Goal: Task Accomplishment & Management: Complete application form

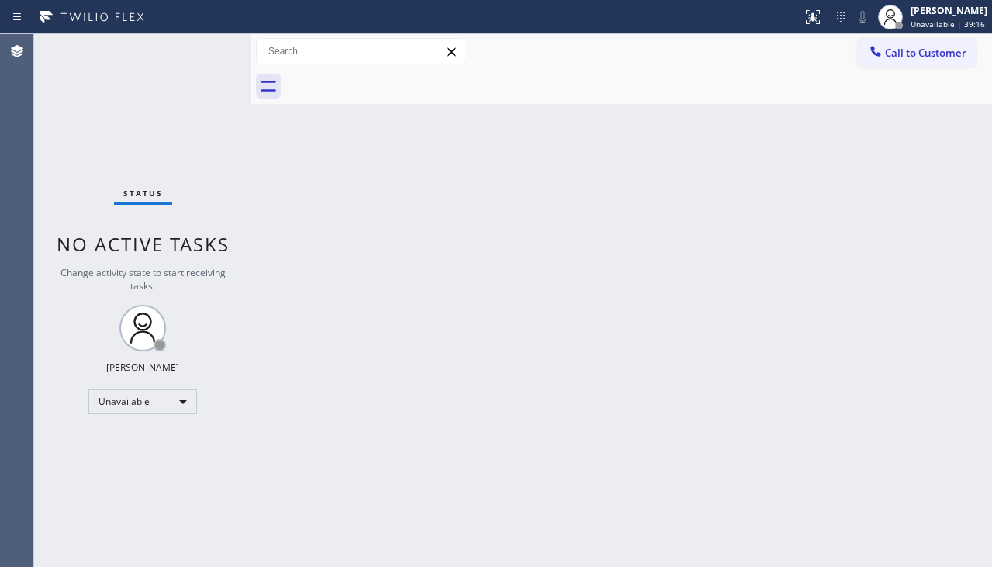
click at [135, 485] on div "Status No active tasks Change activity state to start receiving tasks. [PERSON_…" at bounding box center [142, 300] width 217 height 533
click at [579, 361] on div "Back to Dashboard Change Sender ID Customers Technicians Select a contact Outbo…" at bounding box center [621, 303] width 741 height 538
click at [619, 358] on div "Back to Dashboard Change Sender ID Customers Technicians Select a contact Outbo…" at bounding box center [621, 303] width 741 height 538
click at [963, 231] on div "Back to Dashboard Change Sender ID Customers Technicians Select a contact Outbo…" at bounding box center [621, 303] width 741 height 538
click at [905, 54] on span "Call to Customer" at bounding box center [925, 53] width 81 height 14
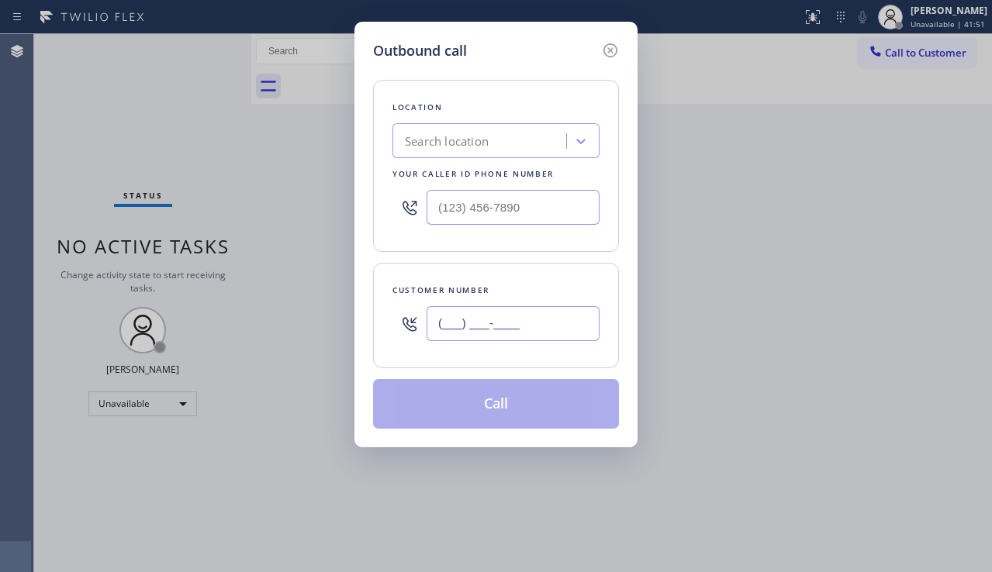
click at [522, 326] on input "(___) ___-____" at bounding box center [513, 323] width 173 height 35
paste input "510) 339-8889"
type input "[PHONE_NUMBER]"
click at [945, 398] on div "Outbound call Location Search location Your caller id phone number Customer num…" at bounding box center [496, 286] width 992 height 572
click at [488, 202] on input "(___) ___-____" at bounding box center [513, 207] width 173 height 35
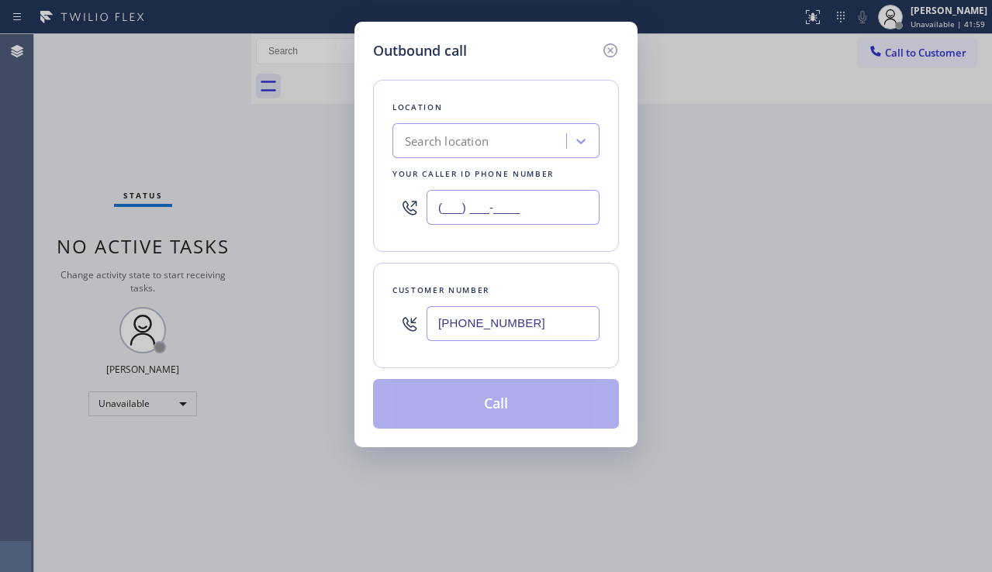
paste input "833) 692-2271"
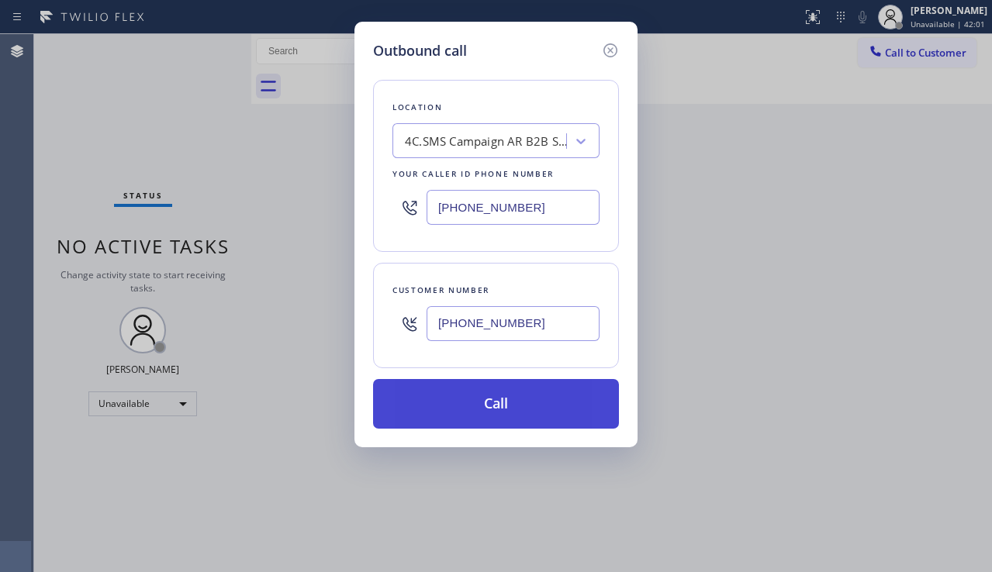
type input "[PHONE_NUMBER]"
click at [470, 393] on button "Call" at bounding box center [496, 404] width 246 height 50
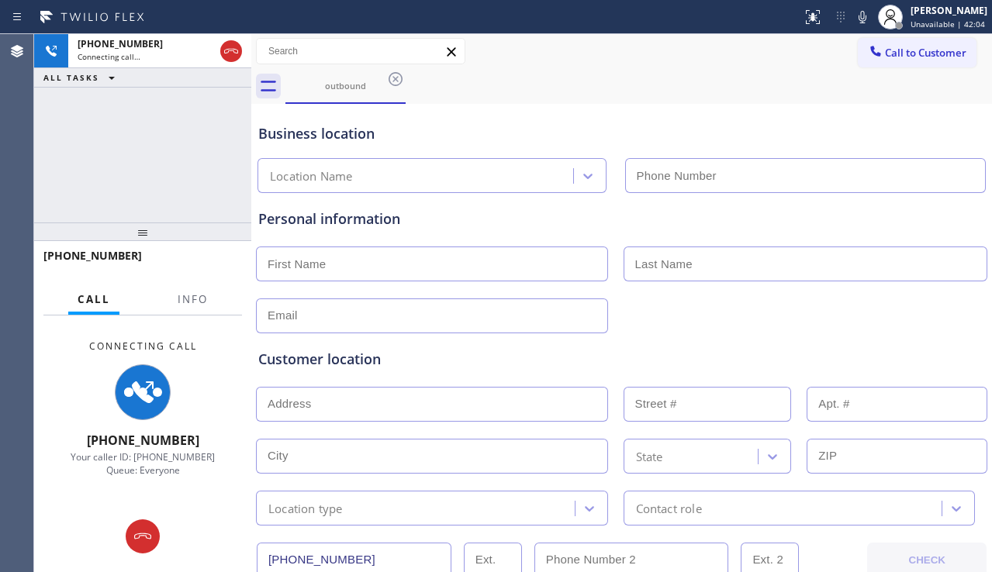
type input "[PHONE_NUMBER]"
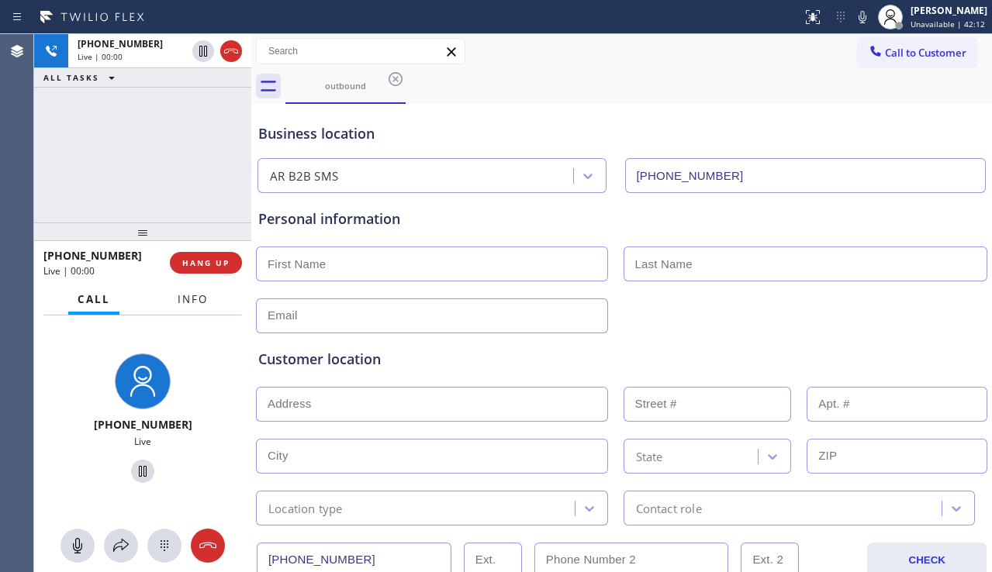
click at [195, 306] on span "Info" at bounding box center [193, 299] width 30 height 14
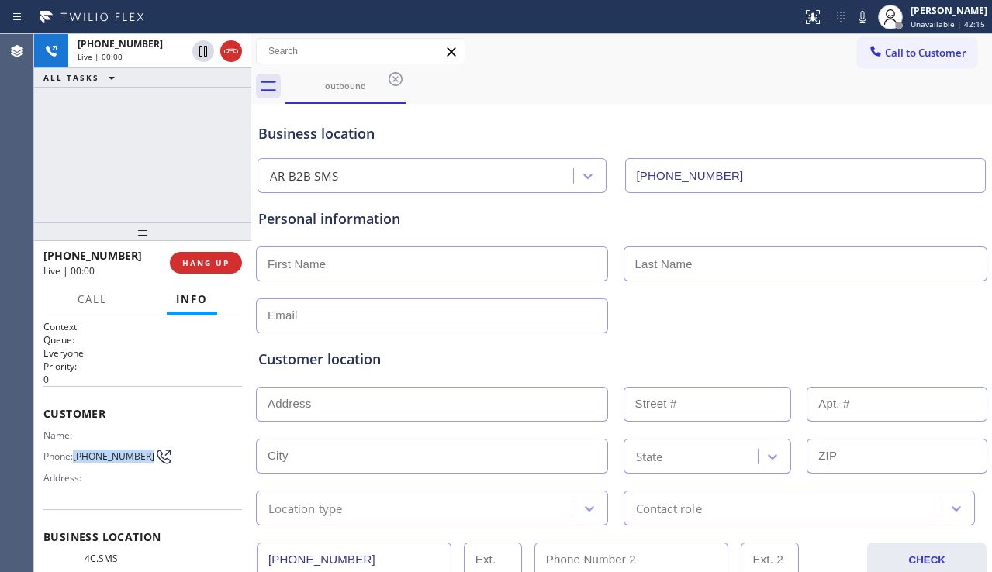
drag, startPoint x: 107, startPoint y: 465, endPoint x: 74, endPoint y: 451, distance: 35.1
click at [74, 451] on div "Phone: [PHONE_NUMBER]" at bounding box center [102, 456] width 119 height 19
copy span "[PHONE_NUMBER]"
click at [926, 340] on div "Customer location >> ADD NEW ADDRESS << + NEW ADDRESS State Location type Conta…" at bounding box center [621, 429] width 733 height 192
click at [900, 352] on div "Customer location" at bounding box center [621, 359] width 727 height 21
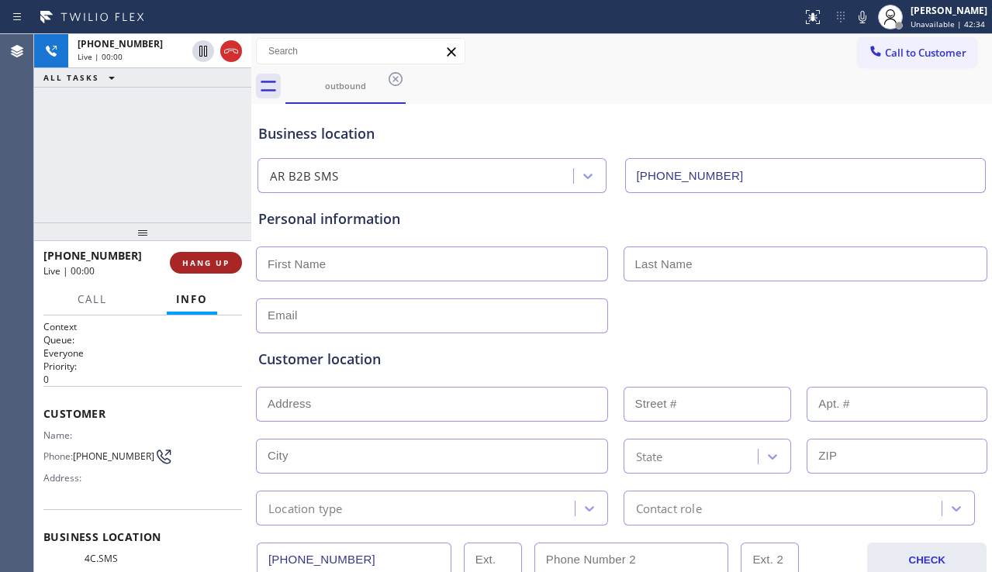
click at [208, 261] on span "HANG UP" at bounding box center [205, 262] width 47 height 11
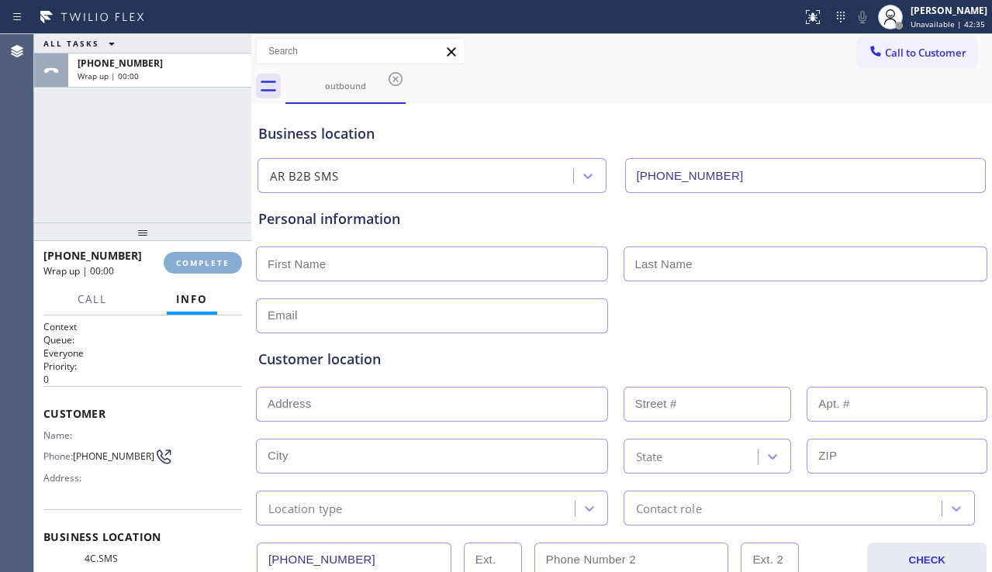
click at [208, 261] on span "COMPLETE" at bounding box center [203, 262] width 54 height 11
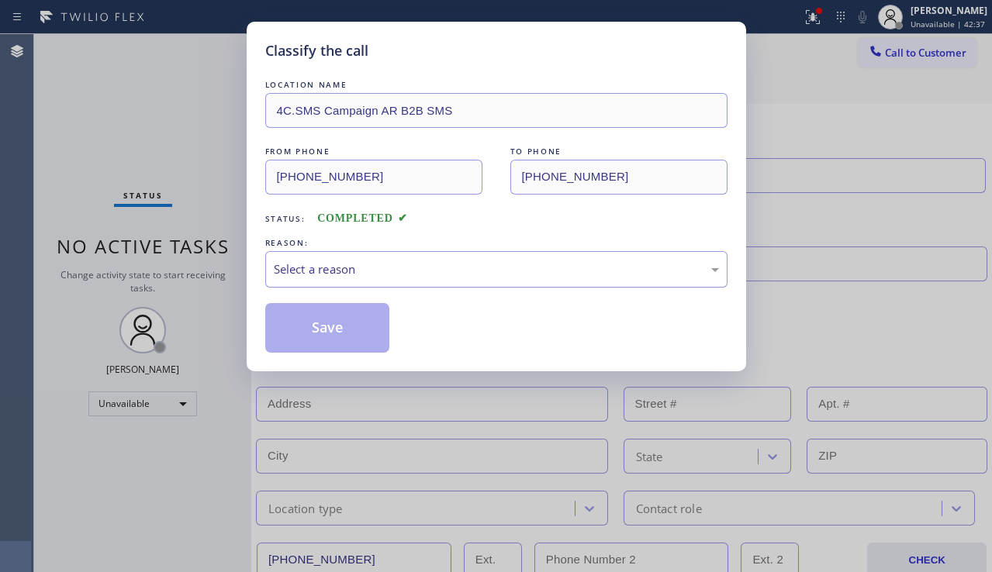
click at [448, 271] on div "Select a reason" at bounding box center [496, 270] width 445 height 18
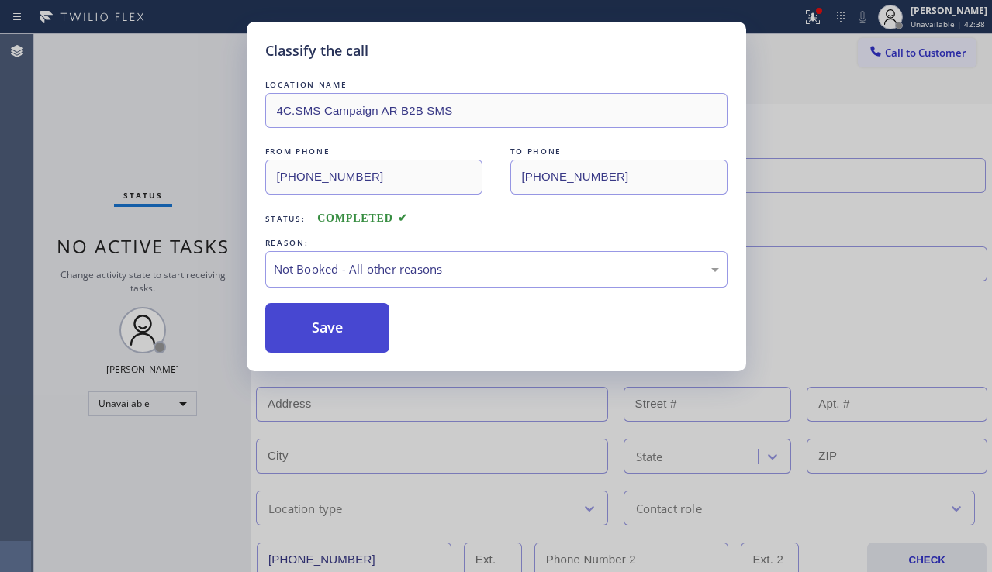
click at [347, 330] on button "Save" at bounding box center [327, 328] width 125 height 50
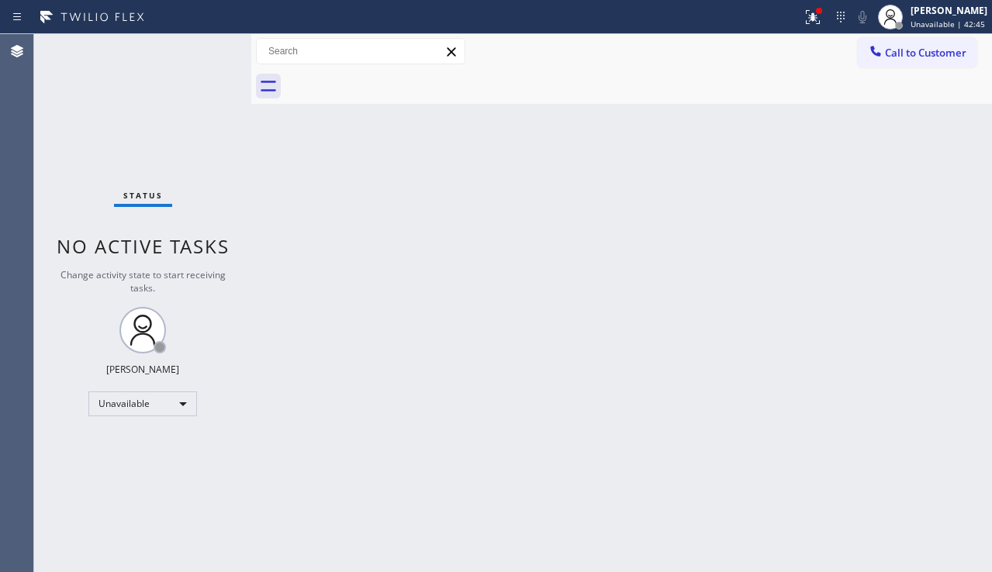
drag, startPoint x: 638, startPoint y: 340, endPoint x: 562, endPoint y: 387, distance: 89.1
click at [638, 340] on div "Back to Dashboard Change Sender ID Customers Technicians Select a contact Outbo…" at bounding box center [621, 303] width 741 height 538
click at [400, 346] on div "Back to Dashboard Change Sender ID Customers Technicians Select a contact Outbo…" at bounding box center [621, 303] width 741 height 538
click at [803, 23] on div at bounding box center [813, 17] width 34 height 19
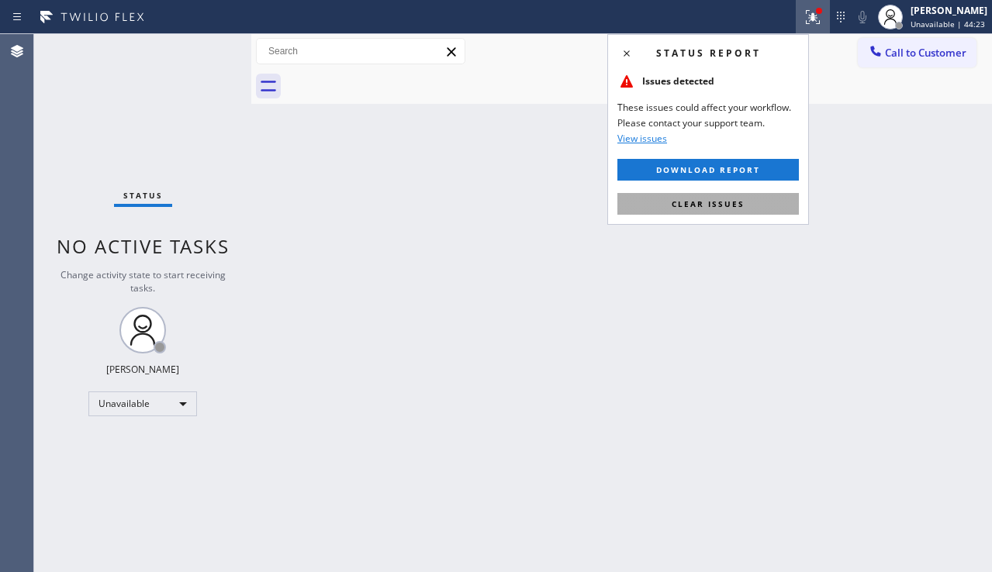
click at [667, 196] on button "Clear issues" at bounding box center [707, 204] width 181 height 22
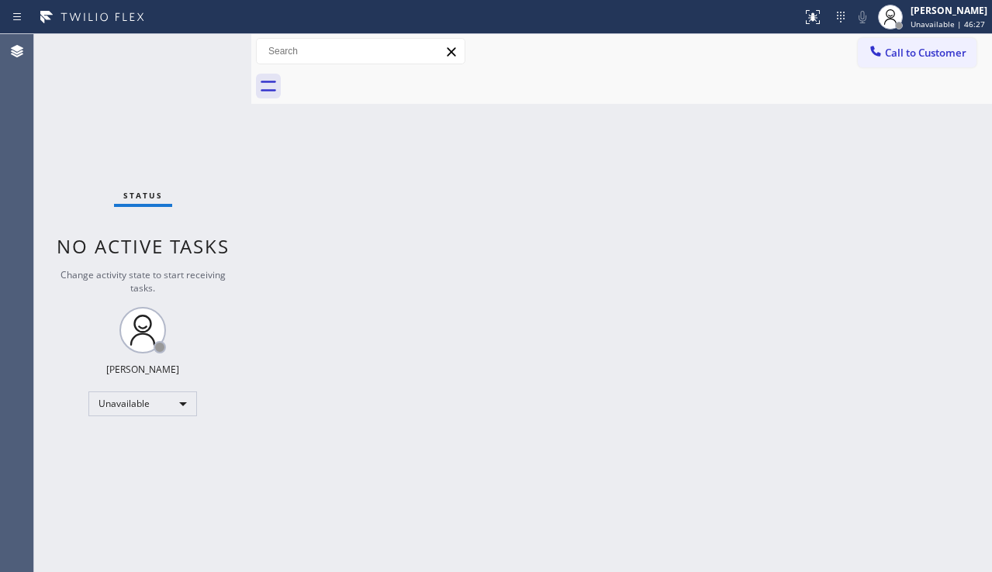
click at [390, 375] on div "Back to Dashboard Change Sender ID Customers Technicians Select a contact Outbo…" at bounding box center [621, 303] width 741 height 538
drag, startPoint x: 956, startPoint y: 244, endPoint x: 961, endPoint y: 198, distance: 46.8
click at [958, 238] on div "Back to Dashboard Change Sender ID Customers Technicians Select a contact Outbo…" at bounding box center [621, 303] width 741 height 538
click at [898, 53] on span "Call to Customer" at bounding box center [925, 53] width 81 height 14
click at [0, 0] on div "Outbound call Location AR B2B SMS Your caller id phone number [PHONE_NUMBER] Cu…" at bounding box center [0, 0] width 0 height 0
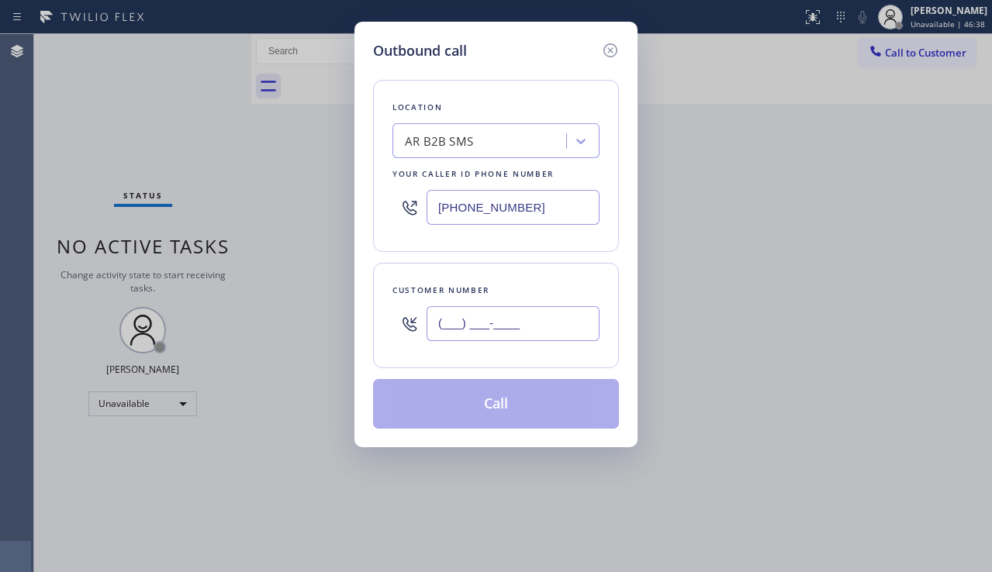
click at [478, 326] on input "(___) ___-____" at bounding box center [513, 323] width 173 height 35
paste input "818) 533-5344"
type input "[PHONE_NUMBER]"
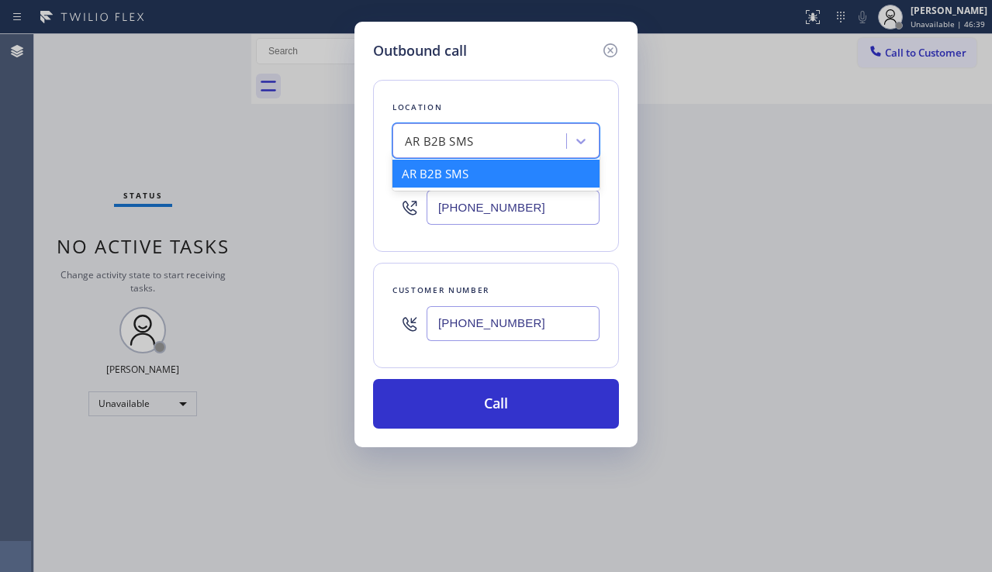
click at [435, 124] on div "AR B2B SMS" at bounding box center [495, 140] width 207 height 35
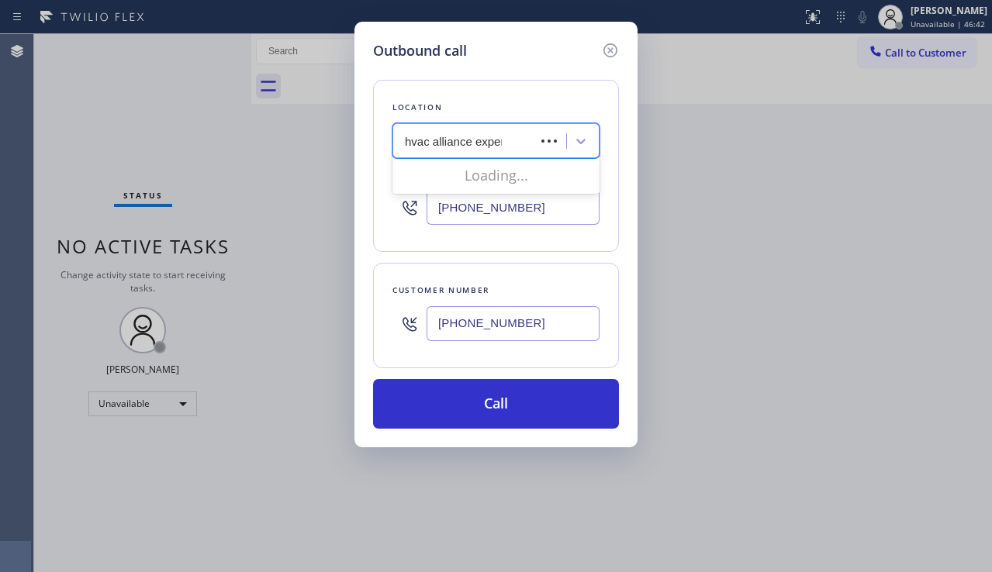
type input "hvac alliance expert"
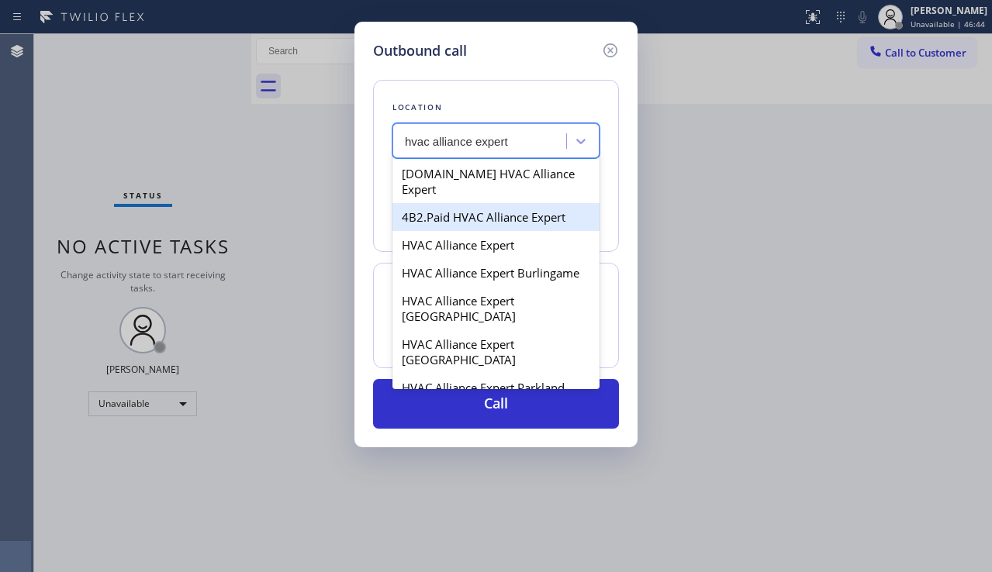
click at [430, 203] on div "4B2.Paid HVAC Alliance Expert" at bounding box center [495, 217] width 207 height 28
type input "[PHONE_NUMBER]"
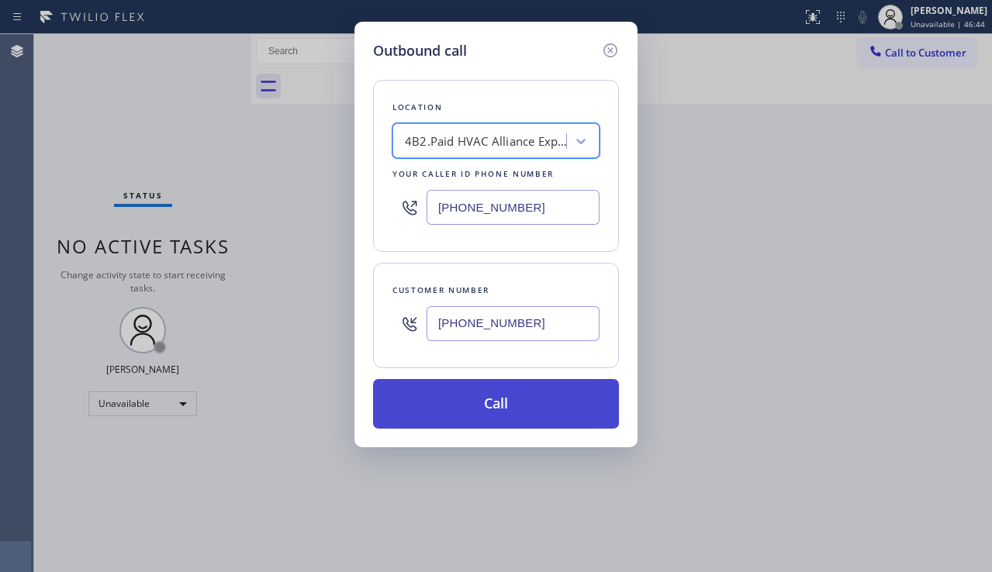
click at [466, 409] on button "Call" at bounding box center [496, 404] width 246 height 50
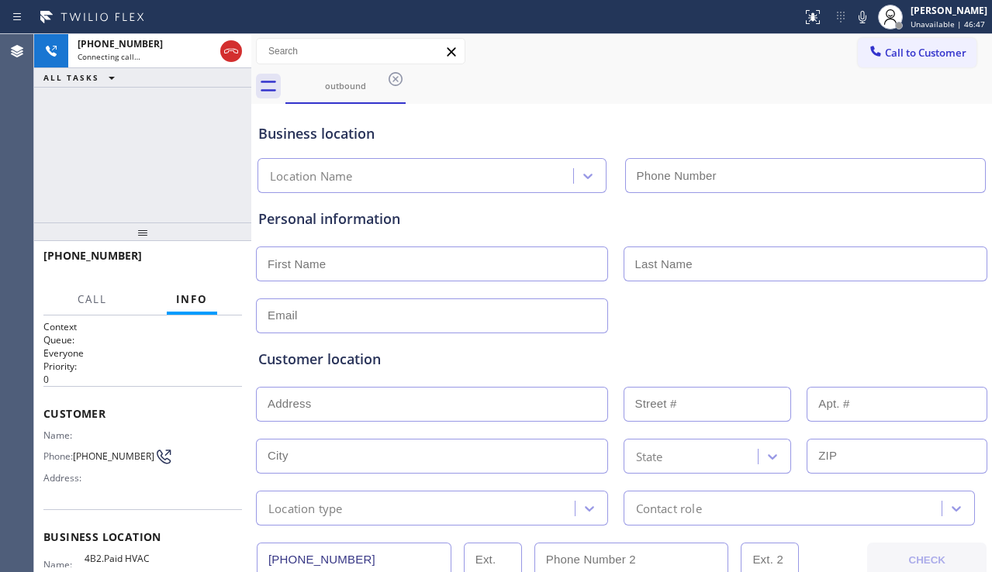
type input "[PHONE_NUMBER]"
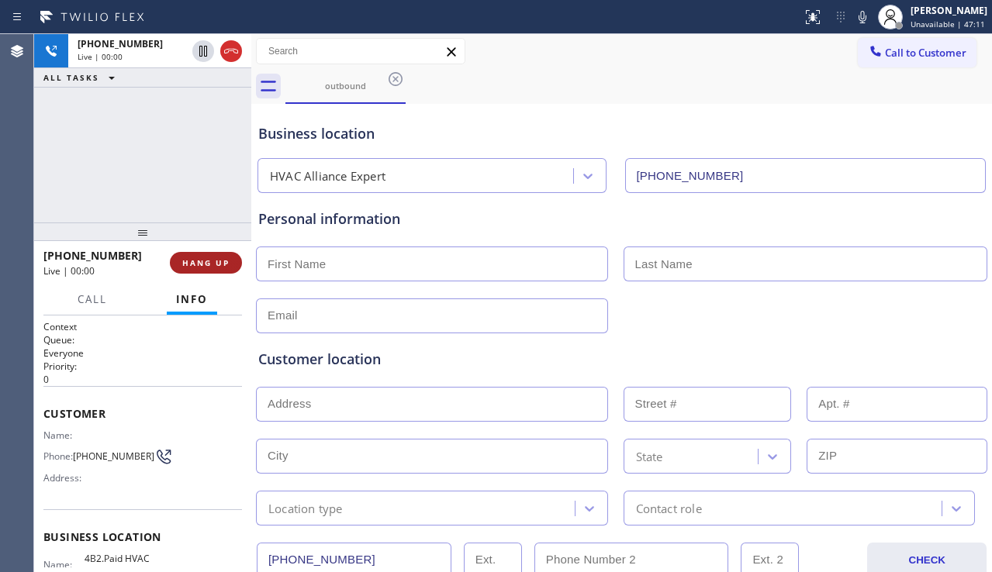
click at [229, 262] on span "HANG UP" at bounding box center [205, 262] width 47 height 11
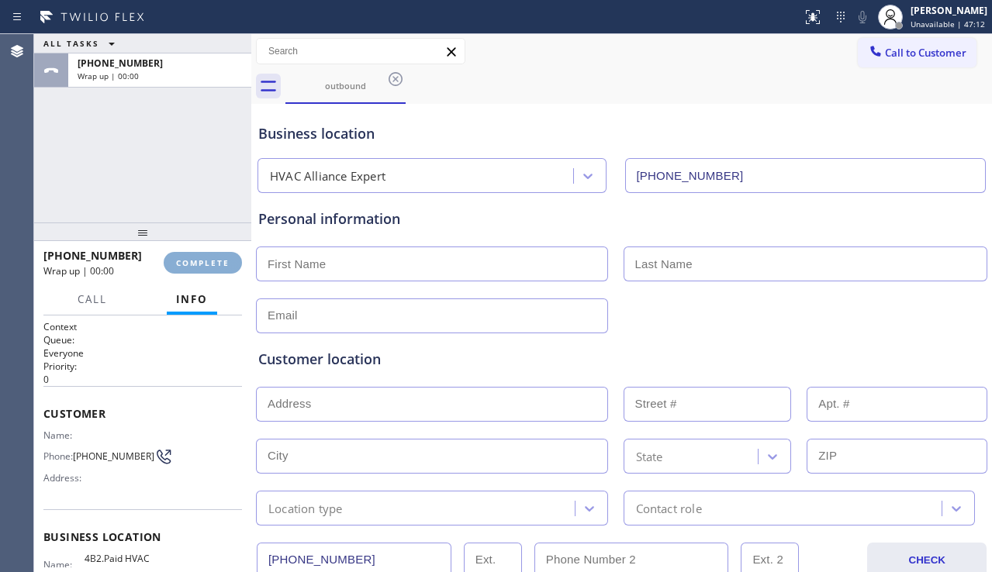
click at [229, 261] on span "COMPLETE" at bounding box center [203, 262] width 54 height 11
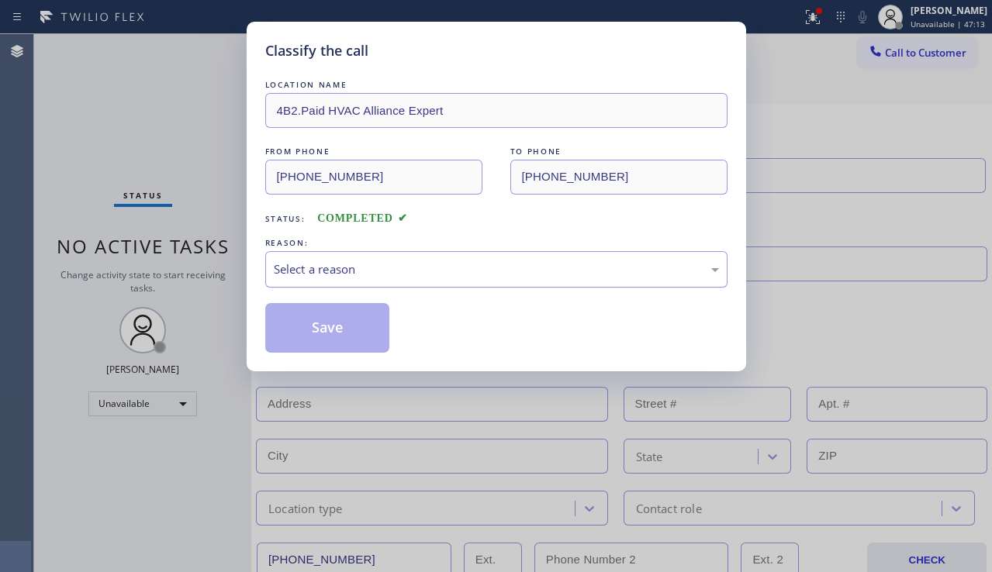
click at [395, 264] on div "Select a reason" at bounding box center [496, 270] width 445 height 18
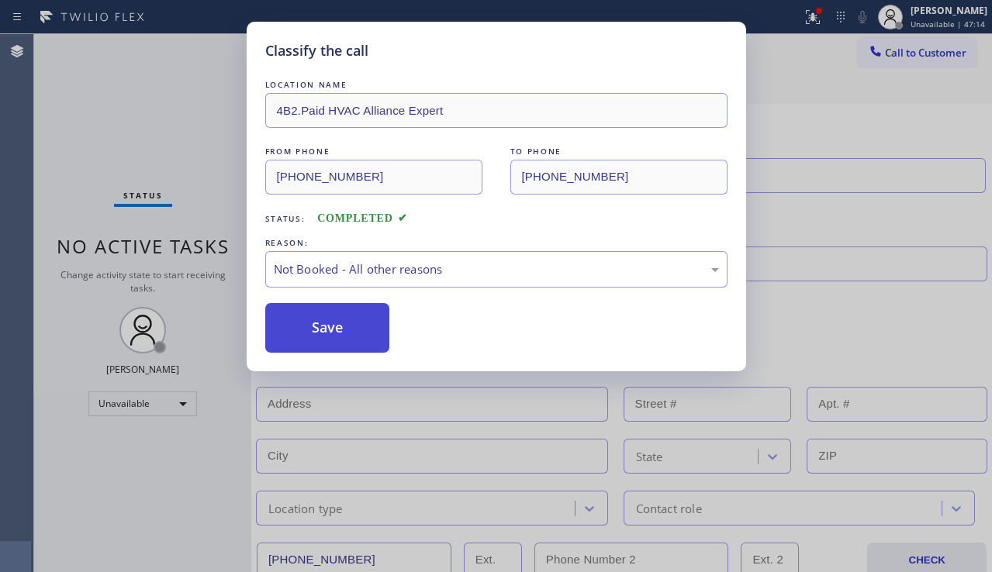
click at [325, 327] on button "Save" at bounding box center [327, 328] width 125 height 50
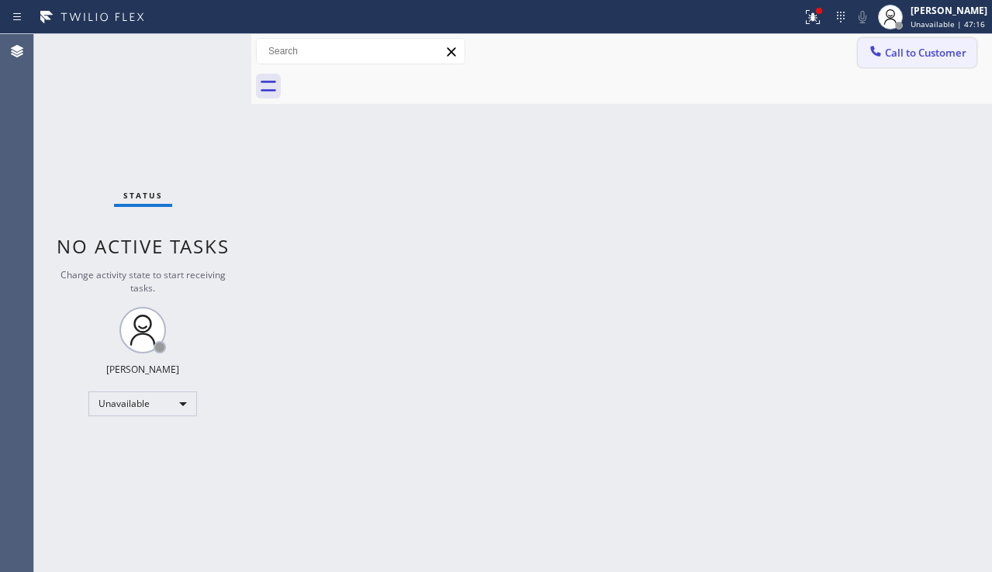
click at [896, 57] on span "Call to Customer" at bounding box center [925, 53] width 81 height 14
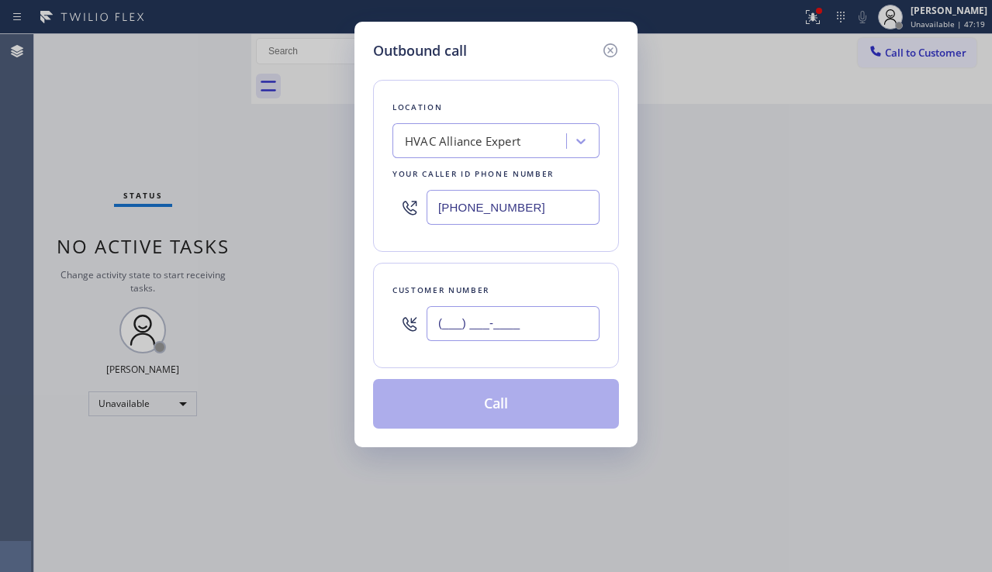
click at [472, 326] on input "(___) ___-____" at bounding box center [513, 323] width 173 height 35
paste input "347) 707-4269"
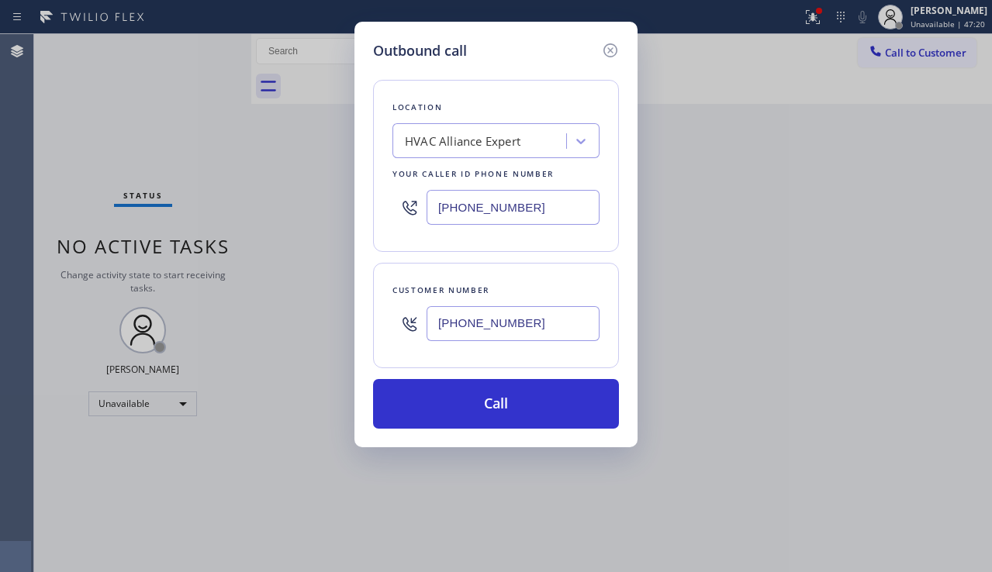
type input "[PHONE_NUMBER]"
drag, startPoint x: 561, startPoint y: 211, endPoint x: 298, endPoint y: 219, distance: 263.0
click at [298, 219] on div "Outbound call Location HVAC Alliance Expert Your caller id phone number [PHONE_…" at bounding box center [496, 286] width 992 height 572
paste input "347) 236-3991"
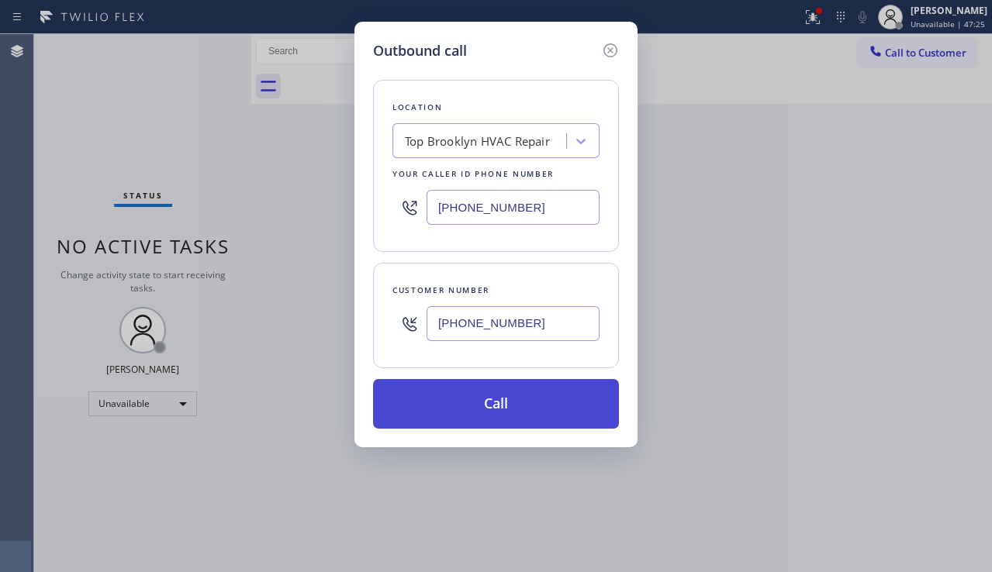
type input "[PHONE_NUMBER]"
click at [463, 420] on button "Call" at bounding box center [496, 404] width 246 height 50
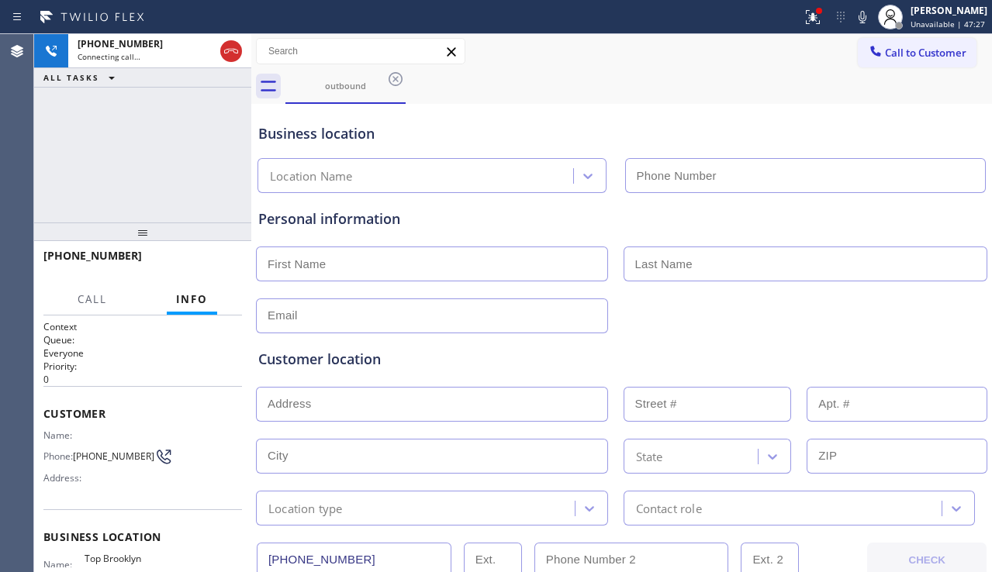
type input "[PHONE_NUMBER]"
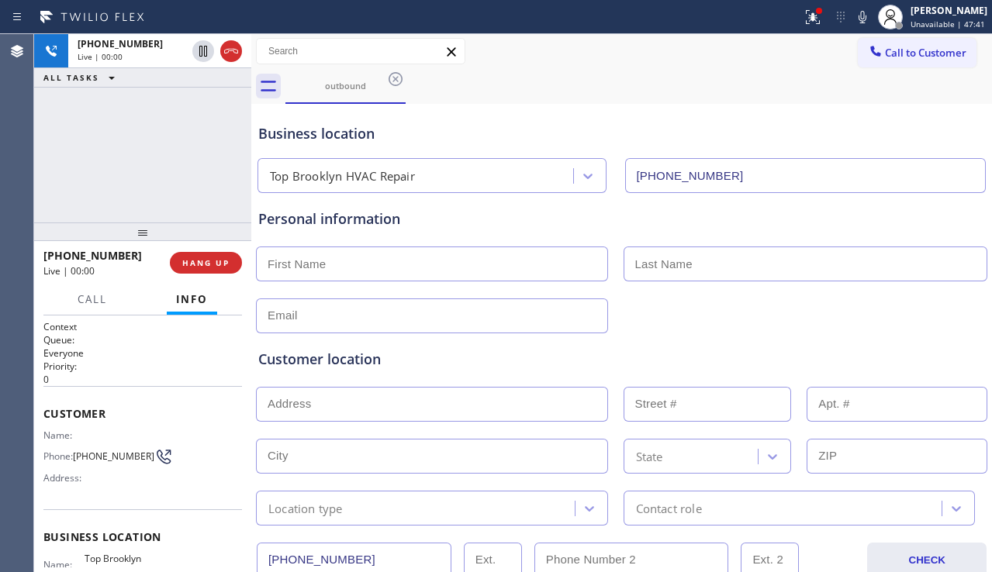
click at [913, 353] on div "Customer location" at bounding box center [621, 359] width 727 height 21
click at [217, 259] on span "HANG UP" at bounding box center [205, 262] width 47 height 11
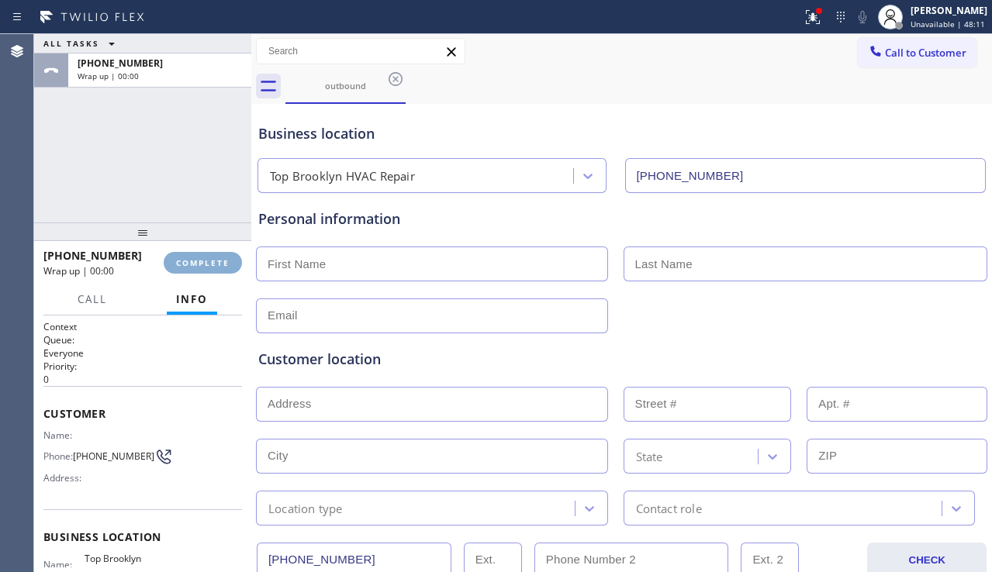
click at [217, 258] on span "COMPLETE" at bounding box center [203, 262] width 54 height 11
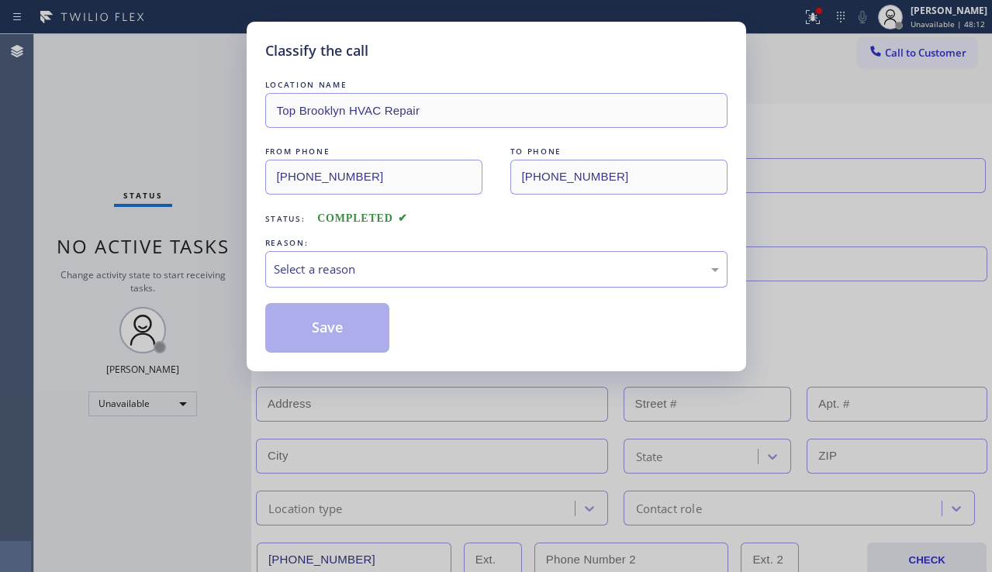
click at [475, 268] on div "Select a reason" at bounding box center [496, 270] width 445 height 18
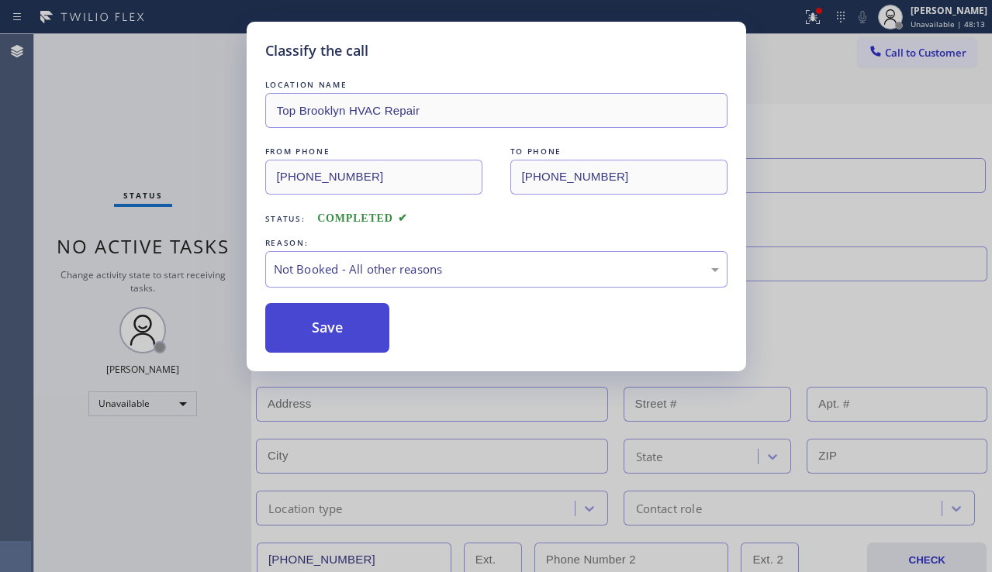
click at [315, 344] on button "Save" at bounding box center [327, 328] width 125 height 50
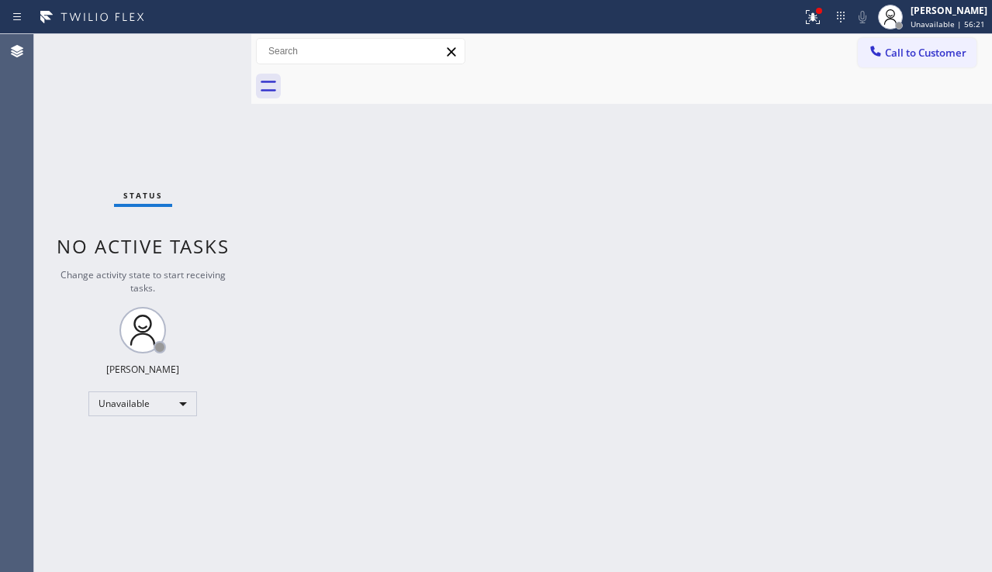
click at [930, 437] on div "Back to Dashboard Change Sender ID Customers Technicians Select a contact Outbo…" at bounding box center [621, 303] width 741 height 538
click at [803, 23] on icon at bounding box center [812, 17] width 19 height 19
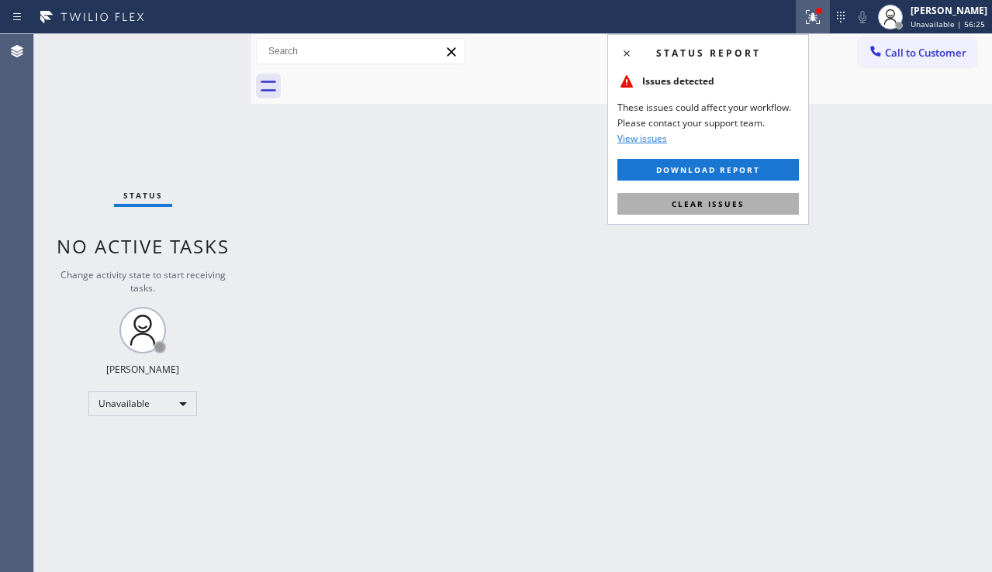
click at [752, 197] on button "Clear issues" at bounding box center [707, 204] width 181 height 22
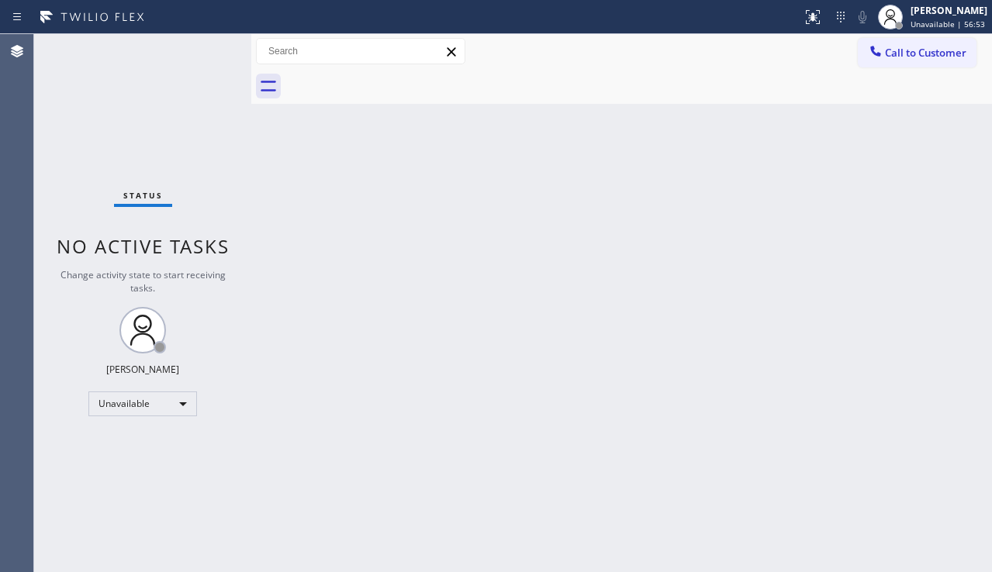
drag, startPoint x: 897, startPoint y: 61, endPoint x: 878, endPoint y: 74, distance: 23.0
click at [897, 61] on button "Call to Customer" at bounding box center [917, 52] width 119 height 29
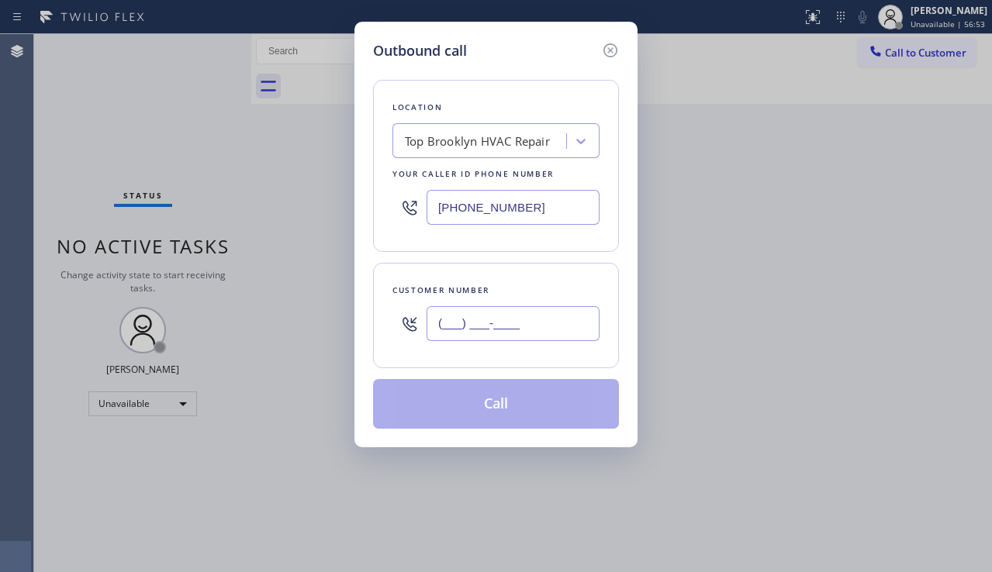
click at [472, 323] on input "(___) ___-____" at bounding box center [513, 323] width 173 height 35
paste input "312) 632-7897"
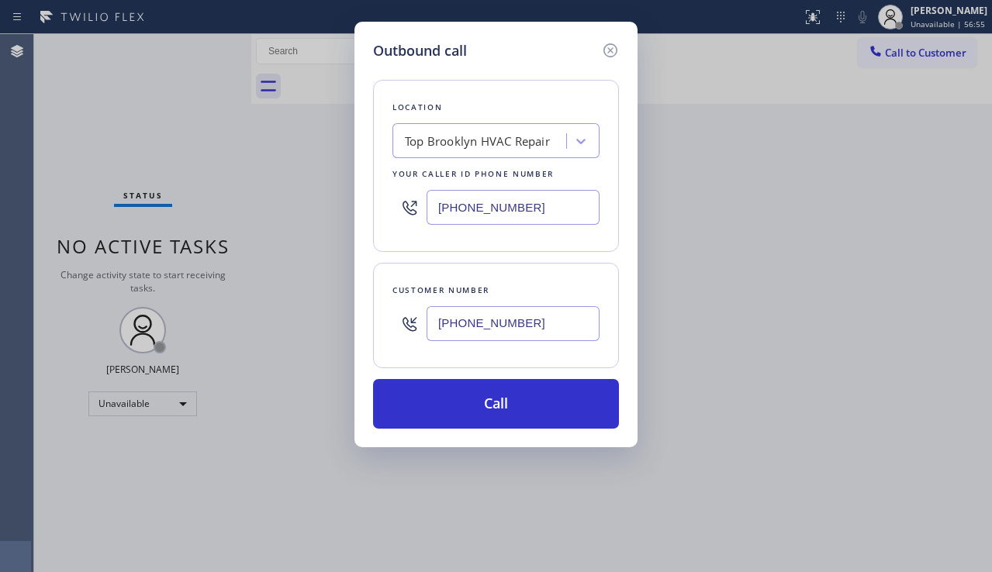
type input "[PHONE_NUMBER]"
click at [938, 347] on div "Outbound call Location Top [GEOGRAPHIC_DATA] HVAC Repair Your caller id phone n…" at bounding box center [496, 286] width 992 height 572
drag, startPoint x: 539, startPoint y: 213, endPoint x: 333, endPoint y: 203, distance: 206.5
click at [333, 203] on div "Outbound call Location Top [GEOGRAPHIC_DATA] HVAC Repair Your caller id phone n…" at bounding box center [496, 286] width 992 height 572
paste input "833) 692-227"
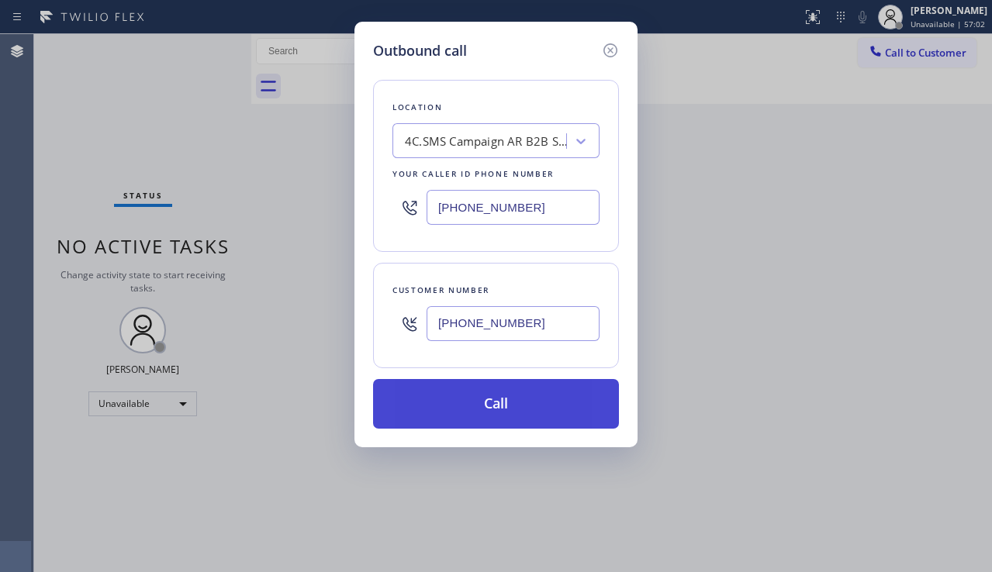
type input "[PHONE_NUMBER]"
click at [464, 412] on button "Call" at bounding box center [496, 404] width 246 height 50
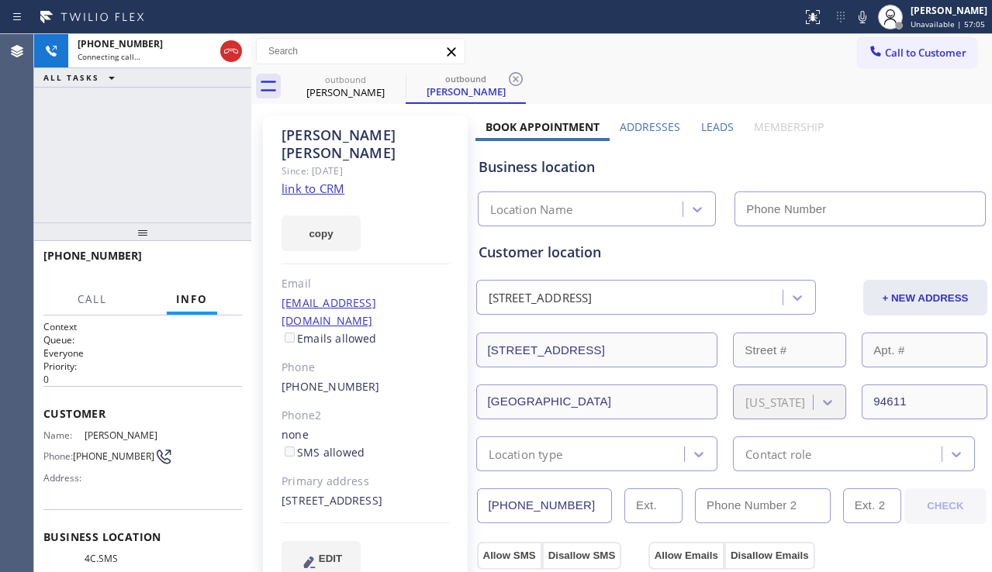
click at [706, 127] on label "Leads" at bounding box center [717, 126] width 33 height 15
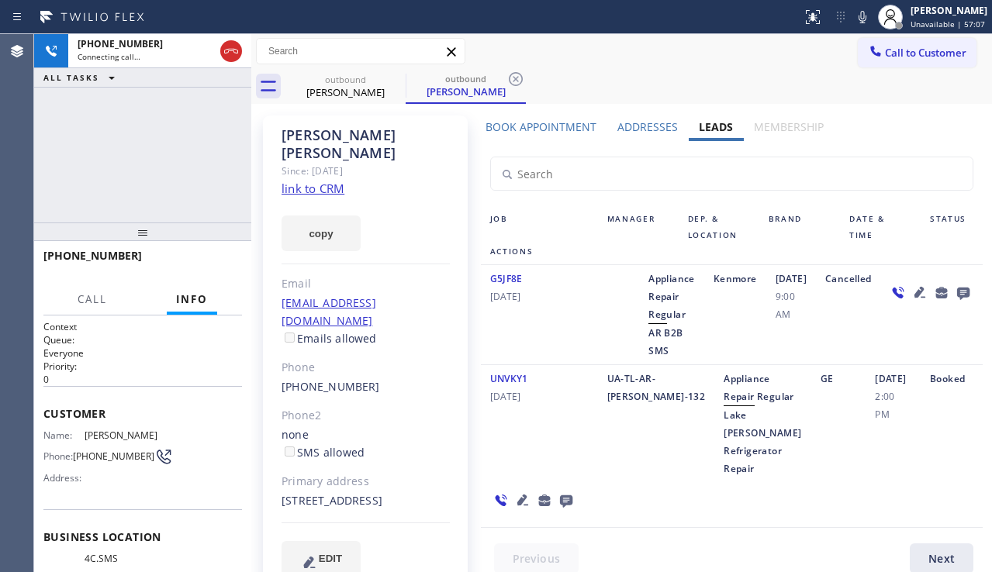
click at [954, 302] on icon at bounding box center [963, 292] width 19 height 19
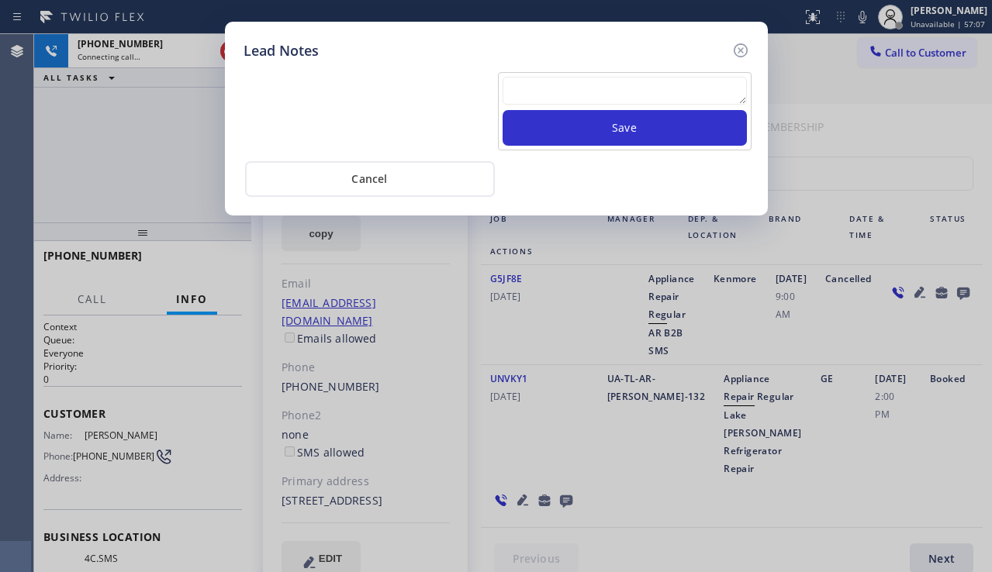
click at [530, 101] on textarea at bounding box center [625, 91] width 244 height 28
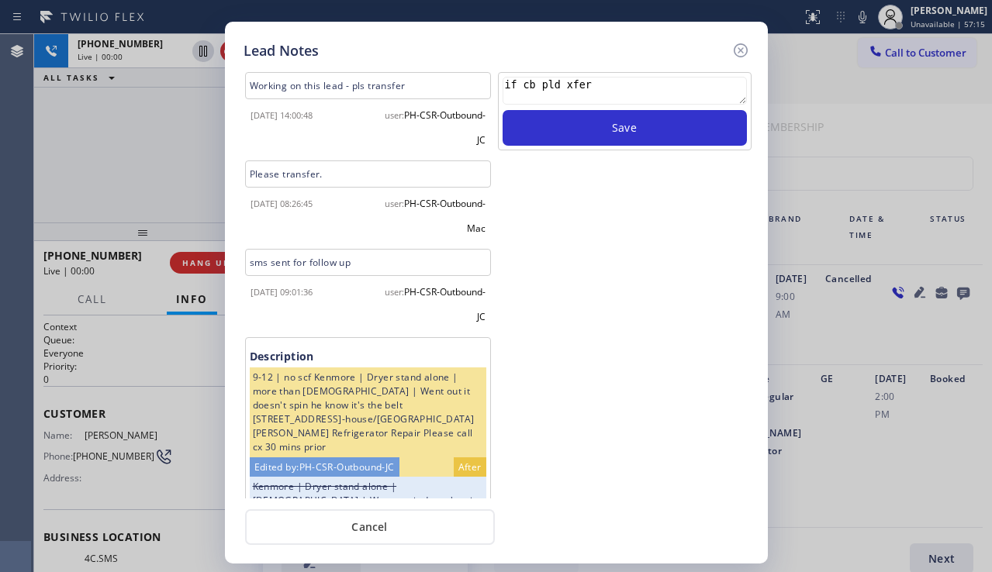
click at [559, 92] on textarea "if cb pld xfer" at bounding box center [625, 91] width 244 height 28
type textarea "if cb pls xfer"
click at [550, 123] on button "Save" at bounding box center [625, 128] width 244 height 36
click at [735, 55] on icon at bounding box center [740, 50] width 14 height 14
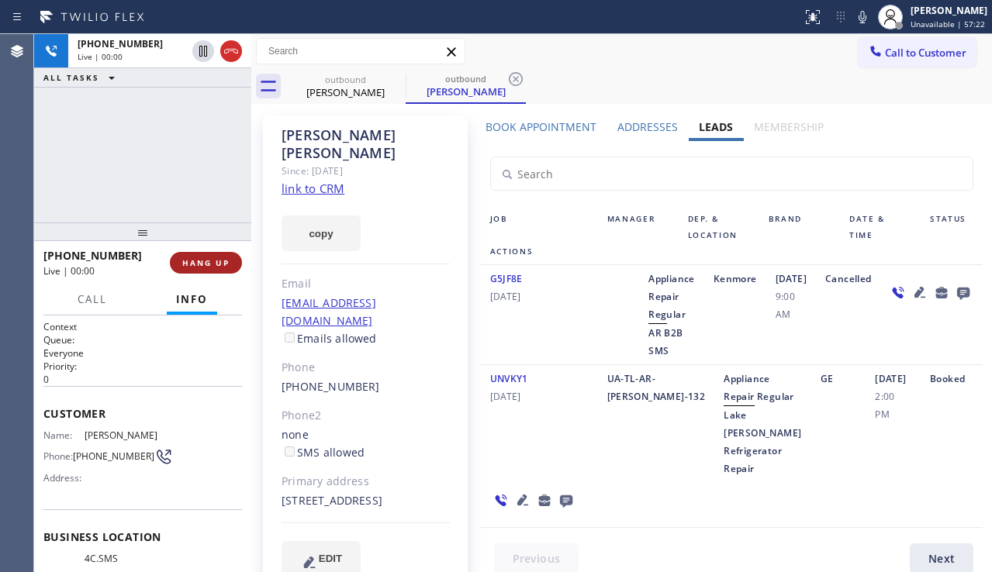
click at [202, 267] on span "HANG UP" at bounding box center [205, 262] width 47 height 11
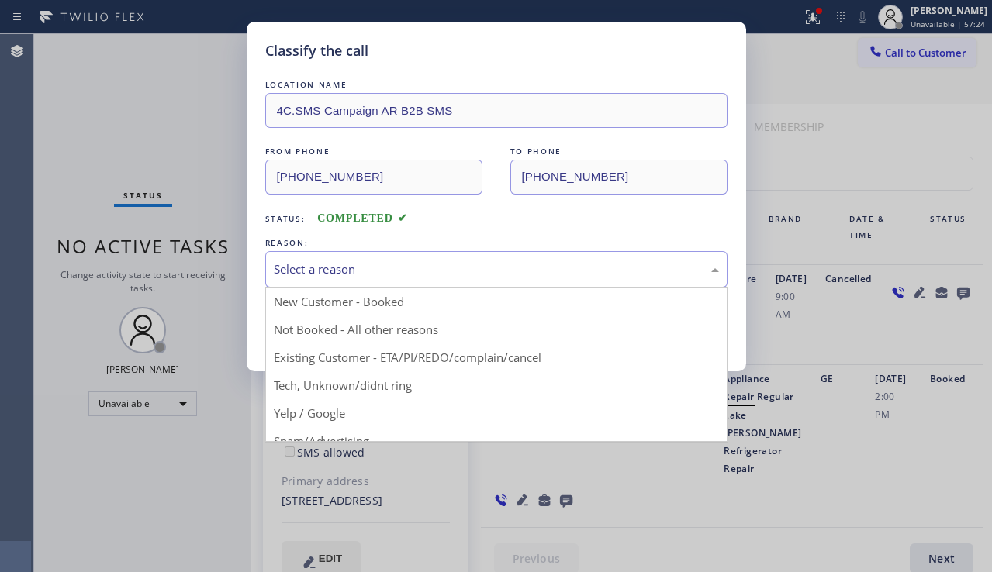
click at [371, 279] on div "Select a reason" at bounding box center [496, 269] width 462 height 36
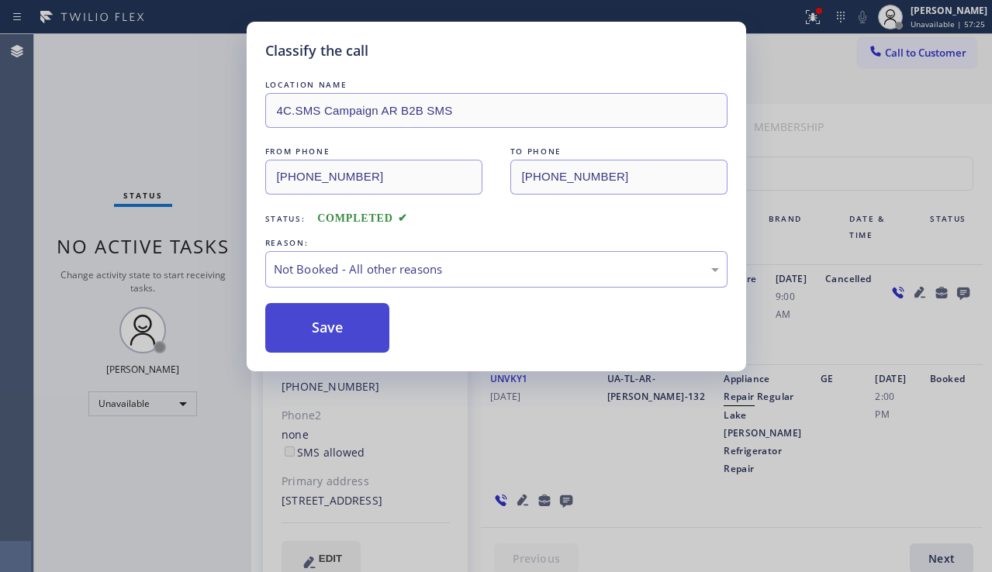
click at [330, 329] on button "Save" at bounding box center [327, 328] width 125 height 50
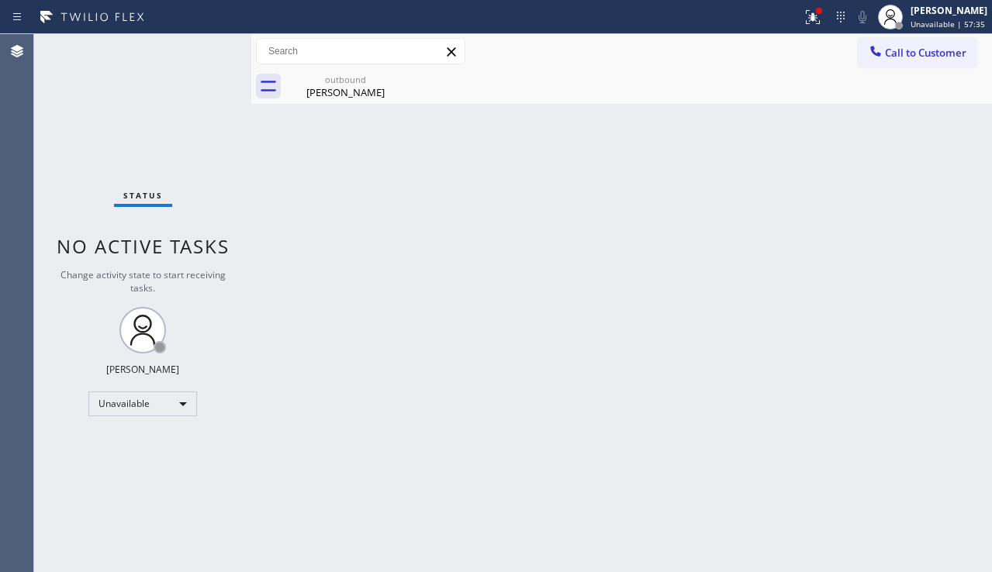
click at [915, 410] on div "Back to Dashboard Change Sender ID Customers Technicians Select a contact Outbo…" at bounding box center [621, 303] width 741 height 538
click at [444, 309] on div "Back to Dashboard Change Sender ID Customers Technicians Select a contact Outbo…" at bounding box center [621, 303] width 741 height 538
click at [370, 89] on div "[PERSON_NAME]" at bounding box center [345, 92] width 117 height 14
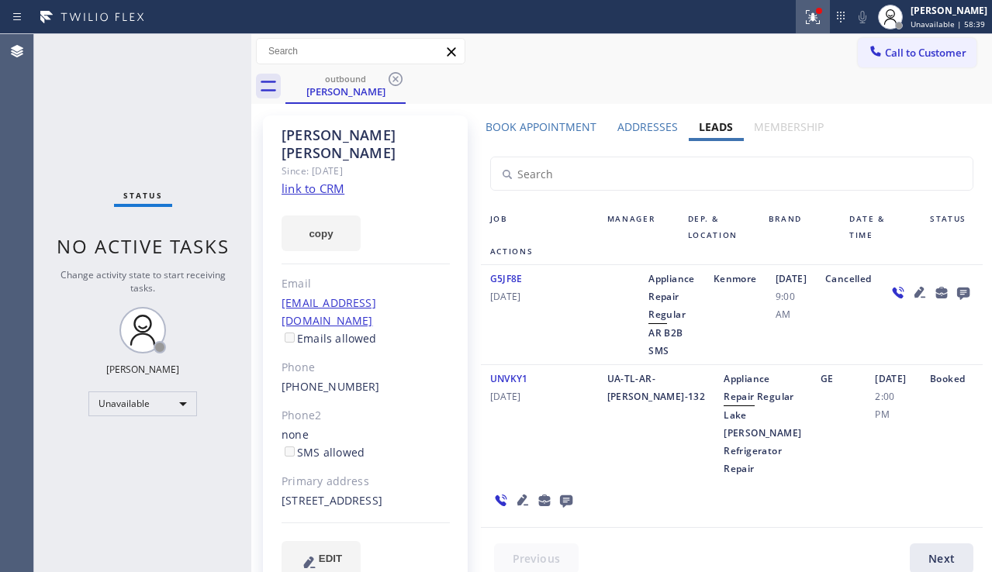
click at [796, 25] on div at bounding box center [813, 17] width 34 height 19
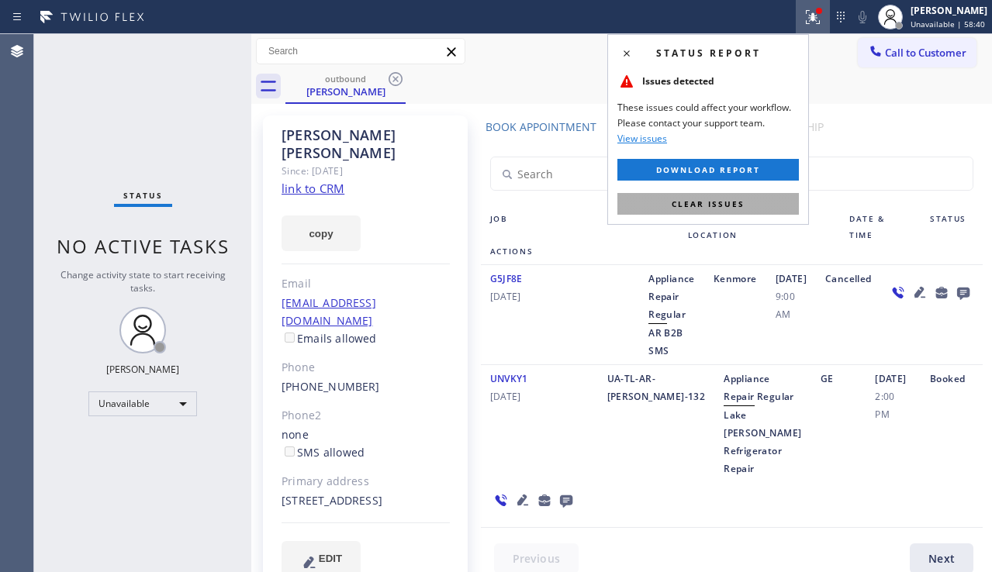
click at [705, 194] on button "Clear issues" at bounding box center [707, 204] width 181 height 22
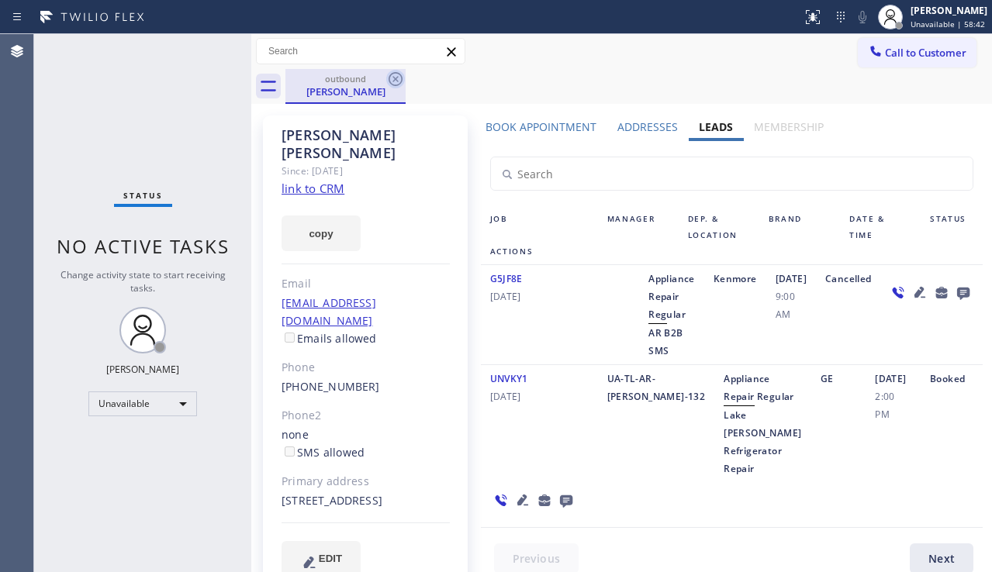
click at [393, 81] on icon at bounding box center [396, 79] width 14 height 14
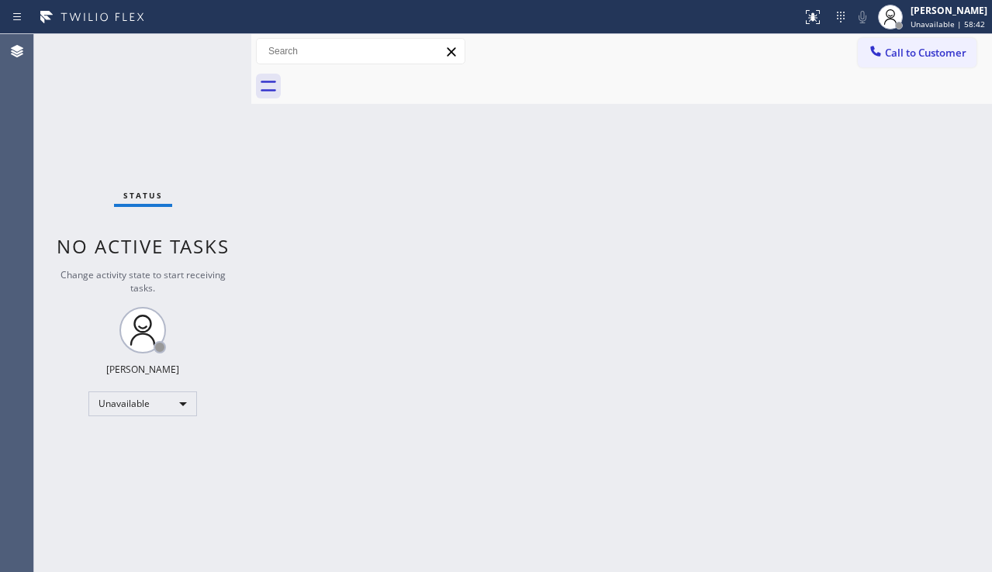
click at [423, 333] on div "Back to Dashboard Change Sender ID Customers Technicians Select a contact Outbo…" at bounding box center [621, 303] width 741 height 538
click at [936, 420] on div "Back to Dashboard Change Sender ID Customers Technicians Select a contact Outbo…" at bounding box center [621, 303] width 741 height 538
click at [421, 438] on div "Back to Dashboard Change Sender ID Customers Technicians Select a contact Outbo…" at bounding box center [621, 303] width 741 height 538
drag, startPoint x: 930, startPoint y: 250, endPoint x: 893, endPoint y: 130, distance: 125.6
click at [930, 247] on div "Back to Dashboard Change Sender ID Customers Technicians Select a contact Outbo…" at bounding box center [621, 303] width 741 height 538
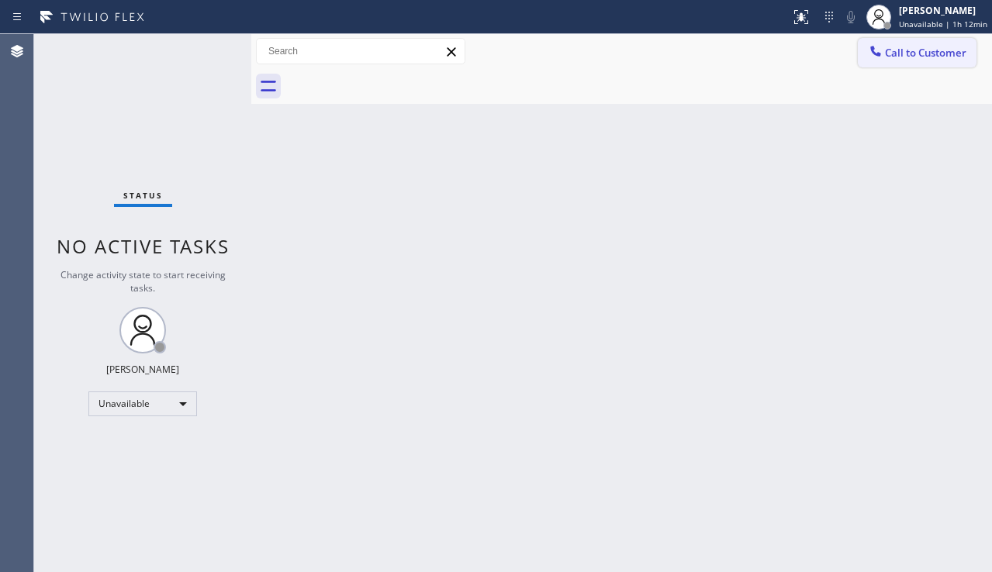
click at [892, 59] on span "Call to Customer" at bounding box center [925, 53] width 81 height 14
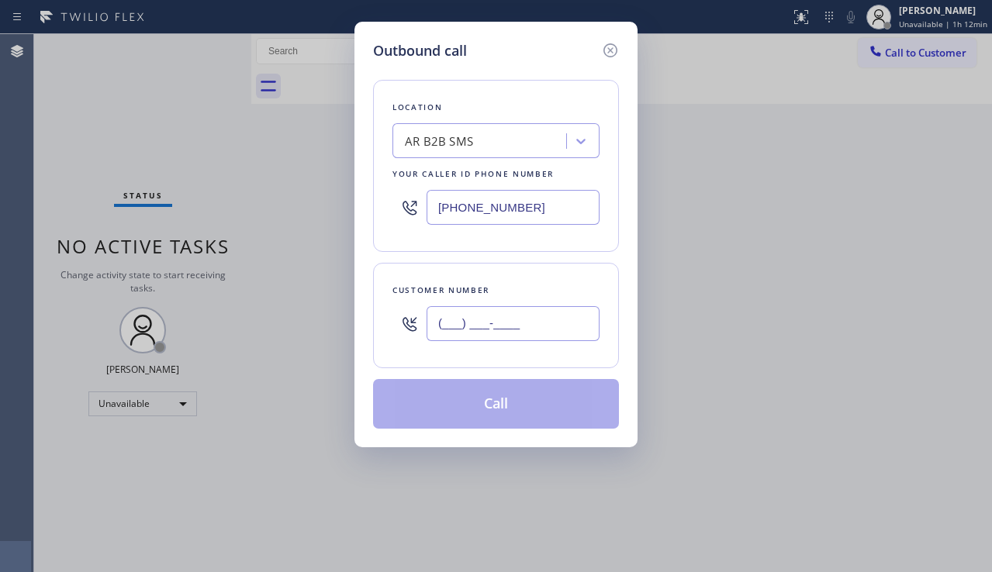
click at [445, 326] on input "(___) ___-____" at bounding box center [513, 323] width 173 height 35
paste input "949) 584-3051"
type input "[PHONE_NUMBER]"
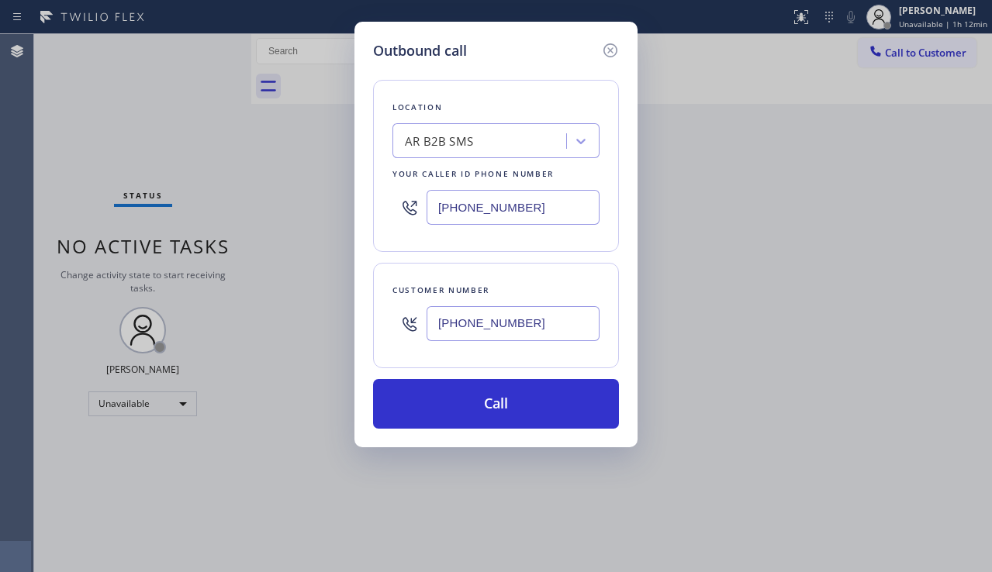
click at [917, 304] on div "Outbound call Location AR B2B SMS Your caller id phone number [PHONE_NUMBER] Cu…" at bounding box center [496, 286] width 992 height 572
click at [461, 126] on div "AR B2B SMS" at bounding box center [495, 140] width 207 height 35
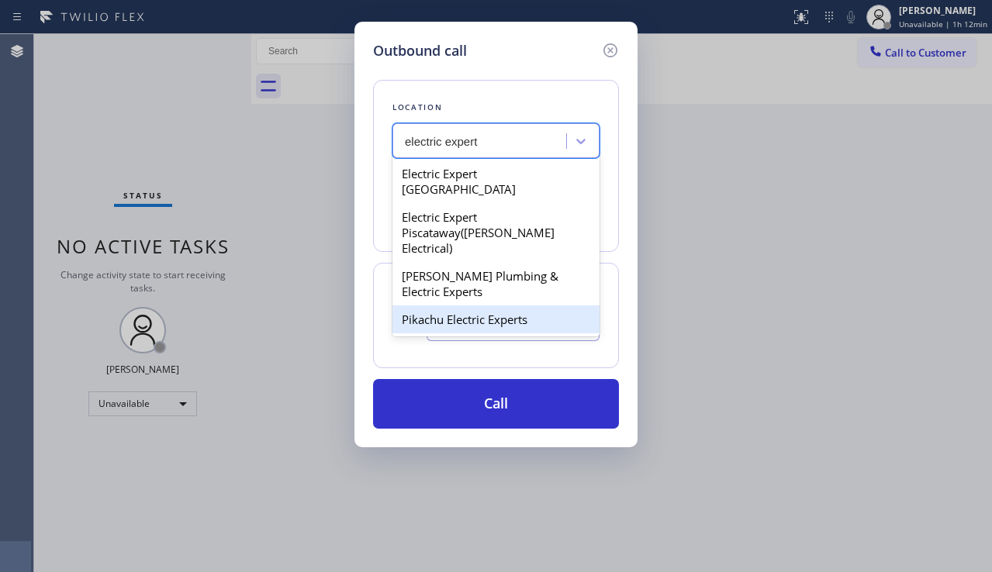
type input "electric expert"
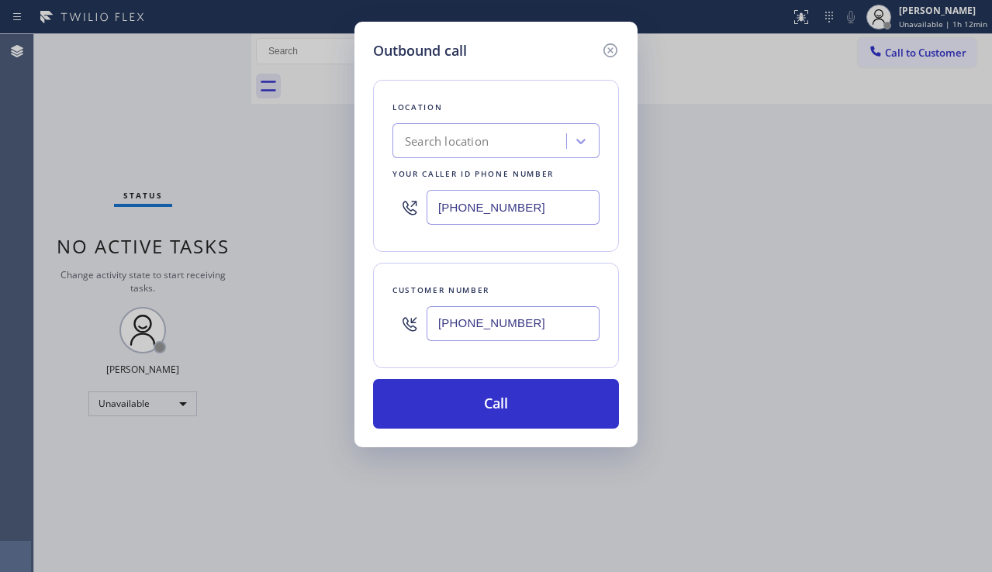
click at [990, 426] on div "Outbound call Location Search location Your caller id phone number [PHONE_NUMBE…" at bounding box center [496, 286] width 992 height 572
drag, startPoint x: 565, startPoint y: 201, endPoint x: 361, endPoint y: 199, distance: 204.0
click at [362, 200] on div "Outbound call Location Search location Your caller id phone number [PHONE_NUMBE…" at bounding box center [495, 235] width 283 height 426
paste input "44) 735-3712"
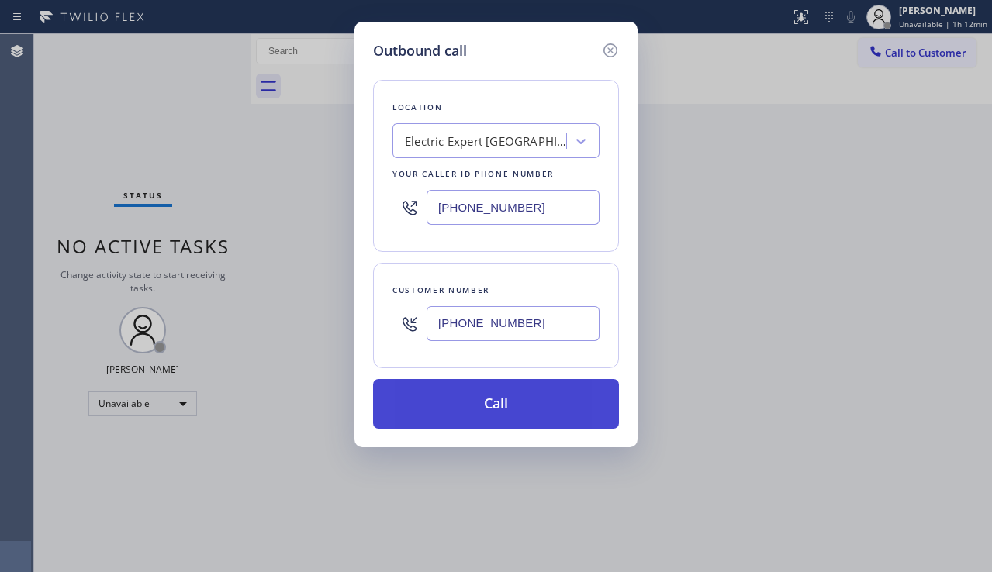
type input "[PHONE_NUMBER]"
click at [536, 392] on button "Call" at bounding box center [496, 404] width 246 height 50
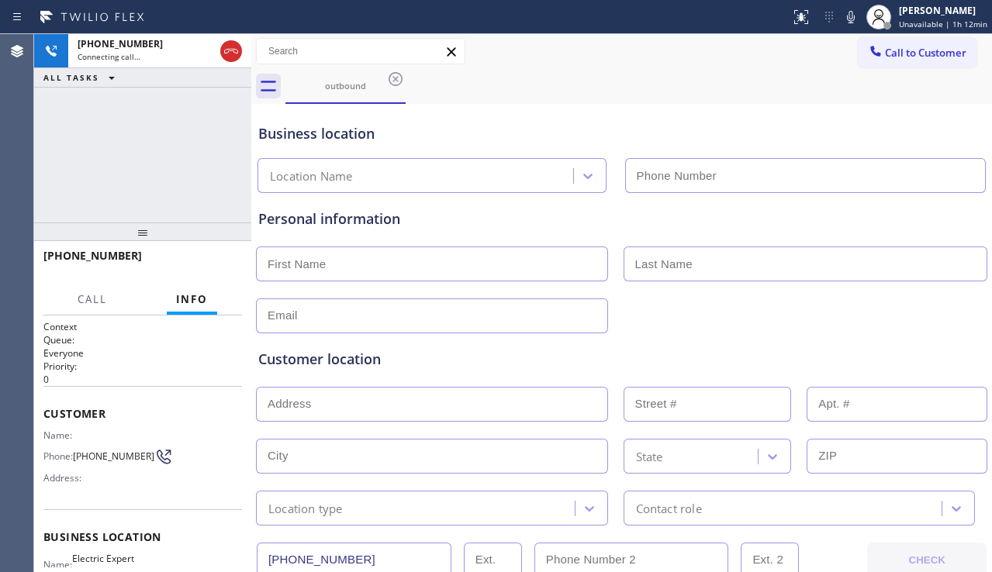
type input "[PHONE_NUMBER]"
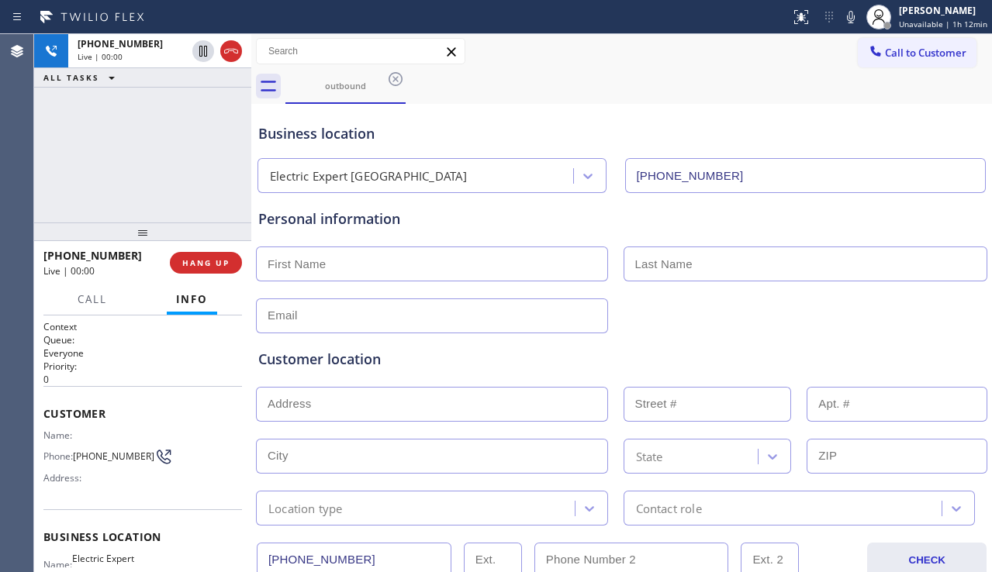
click at [923, 327] on div "Customer location >> ADD NEW ADDRESS << + NEW ADDRESS State Location type Conta…" at bounding box center [621, 426] width 733 height 199
click at [109, 140] on div "[PHONE_NUMBER] Live | 00:00 ALL TASKS ALL TASKS ACTIVE TASKS TASKS IN WRAP UP" at bounding box center [142, 128] width 217 height 188
click at [841, 21] on icon at bounding box center [850, 17] width 19 height 19
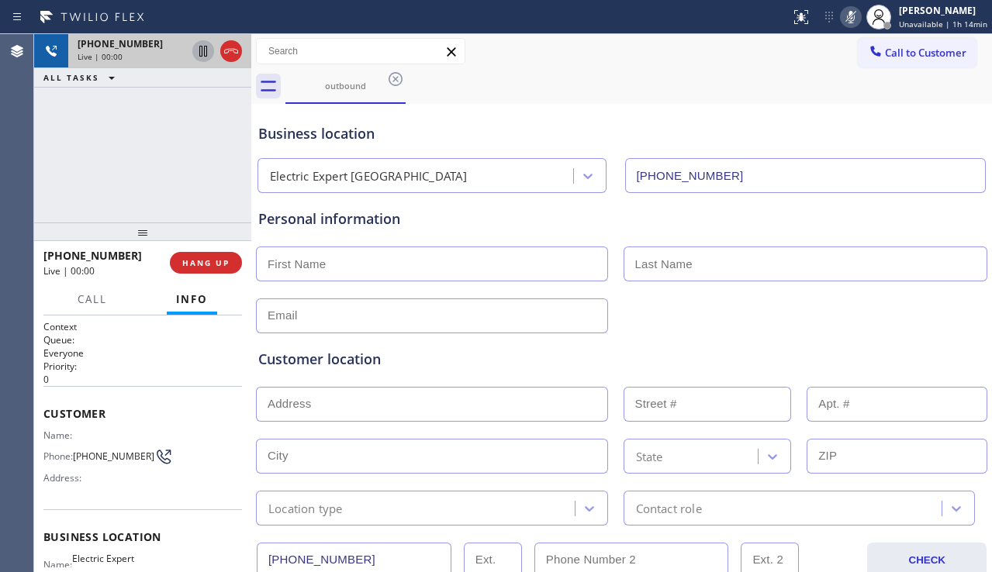
click at [198, 52] on icon at bounding box center [203, 51] width 19 height 19
click at [83, 159] on div "[PHONE_NUMBER] Live | 03:12 ALL TASKS ALL TASKS ACTIVE TASKS TASKS IN WRAP UP" at bounding box center [142, 128] width 217 height 188
click at [206, 48] on icon at bounding box center [203, 51] width 11 height 11
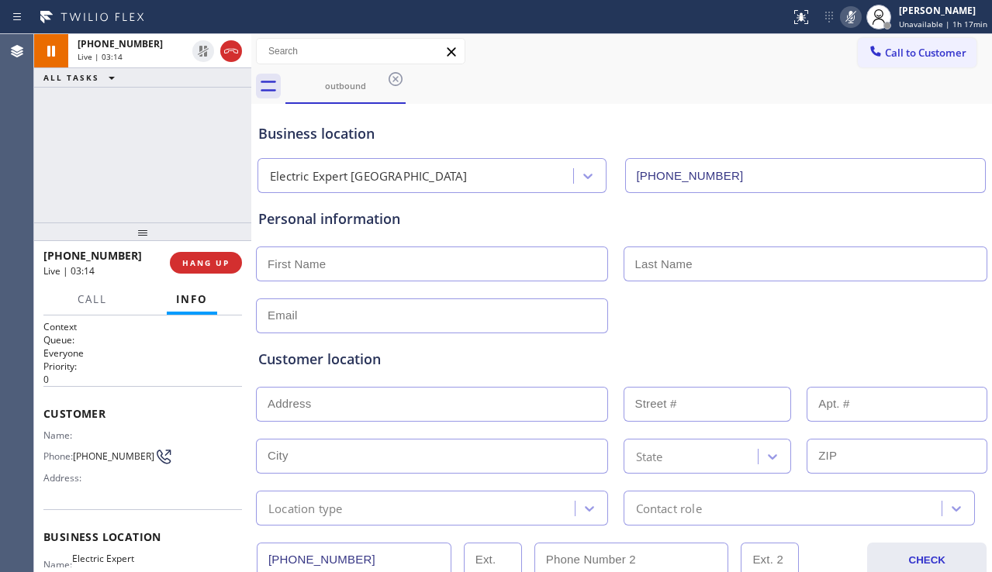
click at [847, 13] on icon at bounding box center [851, 17] width 8 height 12
click at [116, 199] on div "[PHONE_NUMBER] Live | 03:42 ALL TASKS ALL TASKS ACTIVE TASKS TASKS IN WRAP UP" at bounding box center [142, 128] width 217 height 188
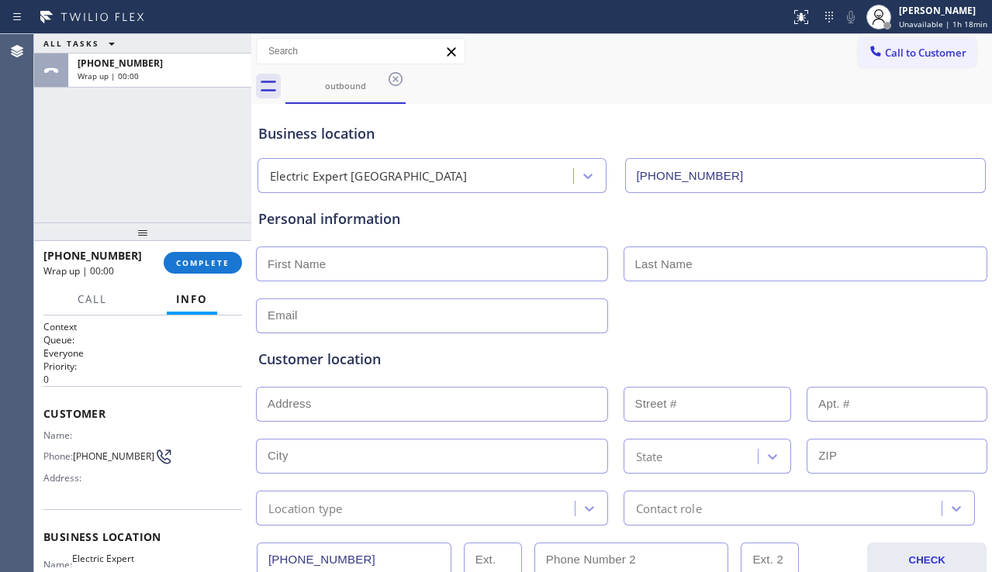
click at [894, 351] on div "Customer location" at bounding box center [621, 359] width 727 height 21
click at [348, 270] on input "text" at bounding box center [432, 264] width 352 height 35
click at [297, 276] on input "text" at bounding box center [432, 264] width 352 height 35
paste input "[PERSON_NAME]"
type input "[PERSON_NAME]"
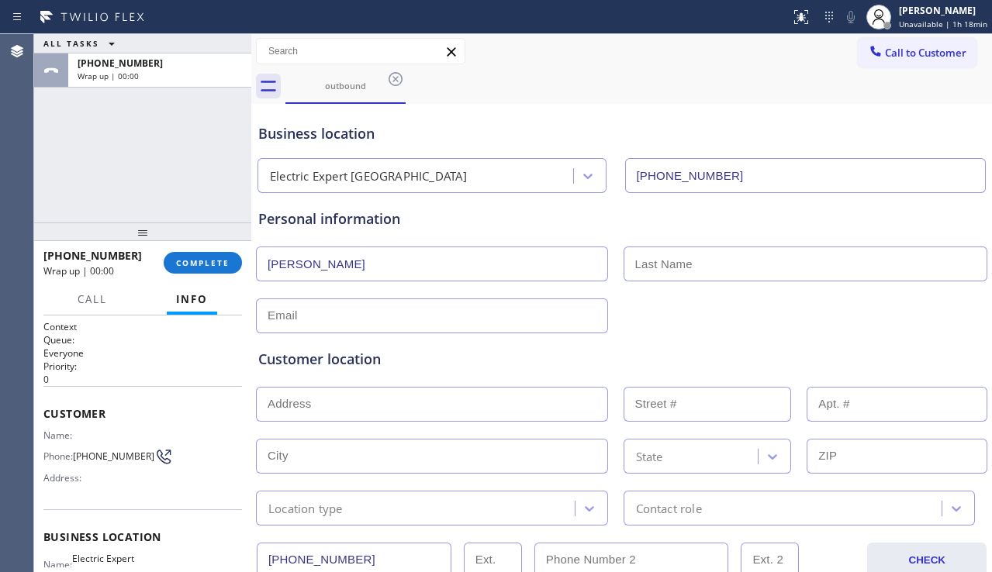
click at [641, 270] on input "text" at bounding box center [806, 264] width 364 height 35
paste input "[PERSON_NAME]"
type input "[PERSON_NAME]"
click at [406, 323] on input "text" at bounding box center [432, 316] width 352 height 35
paste input "[EMAIL_ADDRESS][DOMAIN_NAME]"
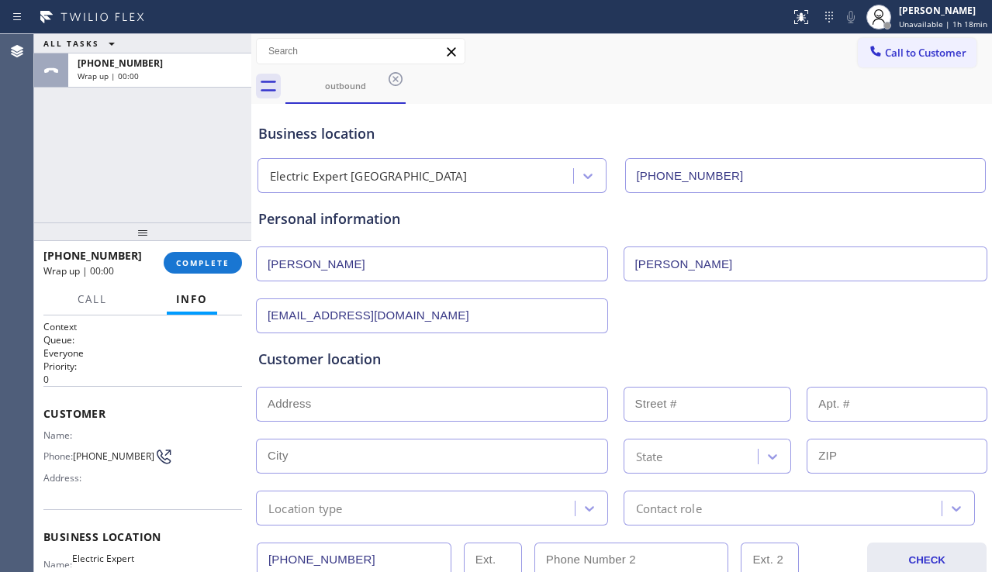
type input "[EMAIL_ADDRESS][DOMAIN_NAME]"
drag, startPoint x: 916, startPoint y: 313, endPoint x: 852, endPoint y: 314, distance: 63.6
click at [916, 313] on div "[EMAIL_ADDRESS][DOMAIN_NAME]" at bounding box center [621, 314] width 734 height 38
click at [871, 351] on div "Customer location" at bounding box center [621, 359] width 727 height 21
click at [326, 406] on input "text" at bounding box center [432, 404] width 352 height 35
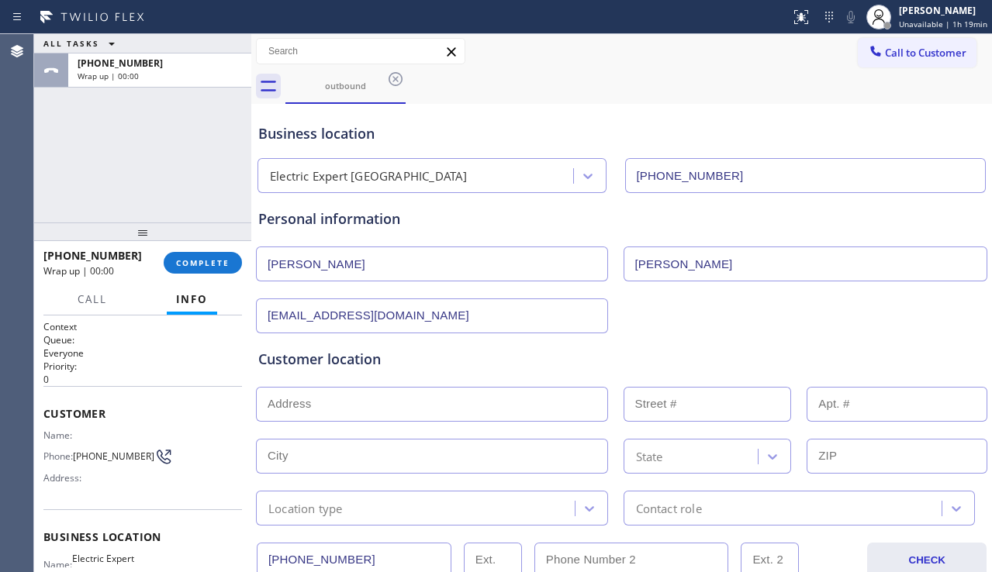
paste input "92694"
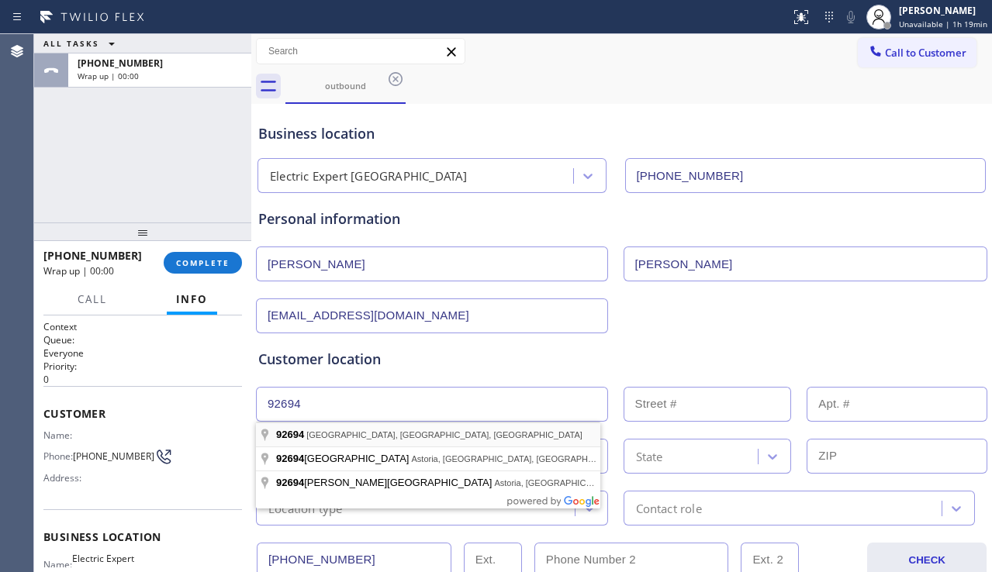
type input "[GEOGRAPHIC_DATA], [GEOGRAPHIC_DATA]"
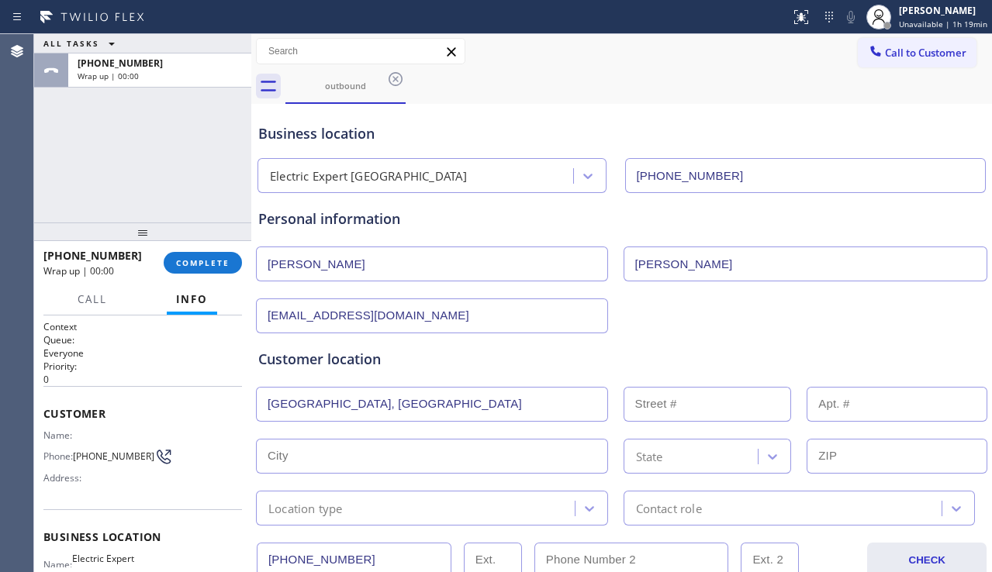
type input "[GEOGRAPHIC_DATA]"
type input "92694"
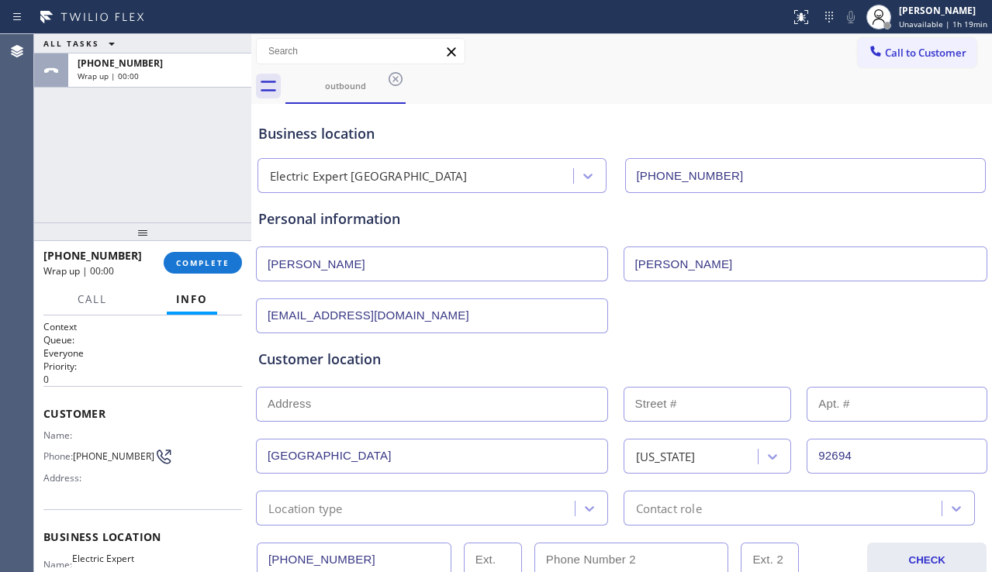
scroll to position [78, 0]
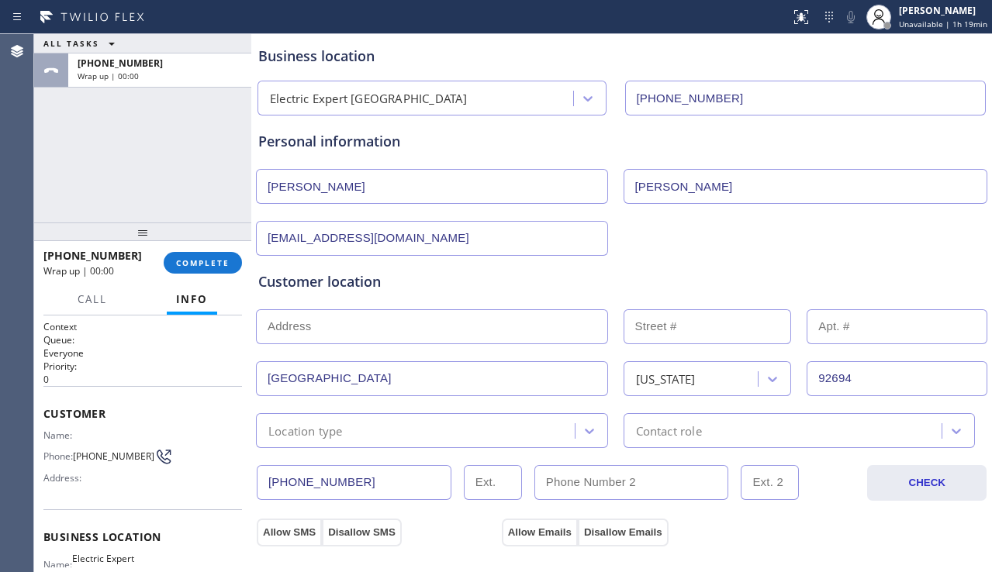
click at [435, 430] on div "Location type" at bounding box center [418, 430] width 314 height 27
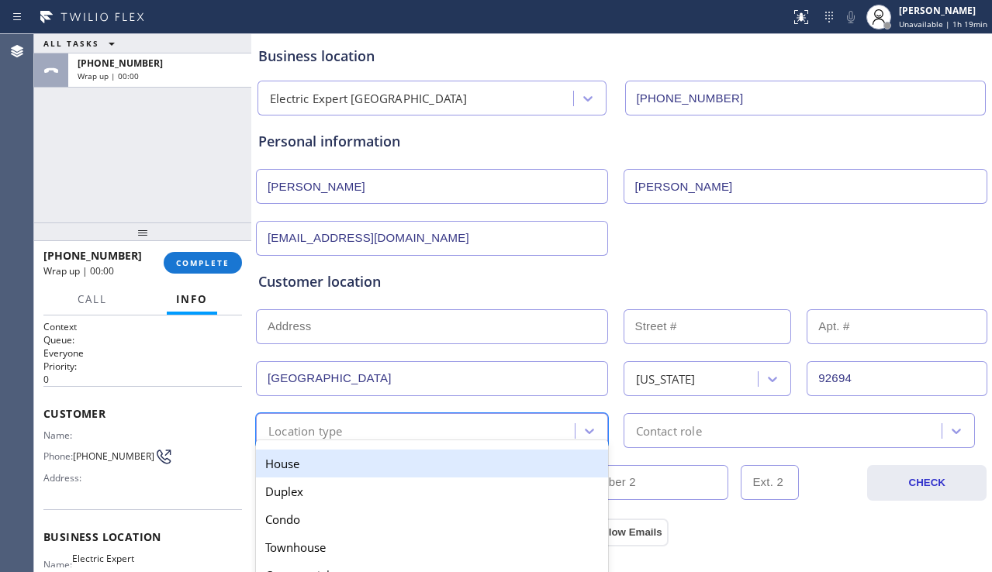
drag, startPoint x: 359, startPoint y: 465, endPoint x: 378, endPoint y: 464, distance: 19.4
click at [363, 465] on div "House" at bounding box center [432, 464] width 352 height 28
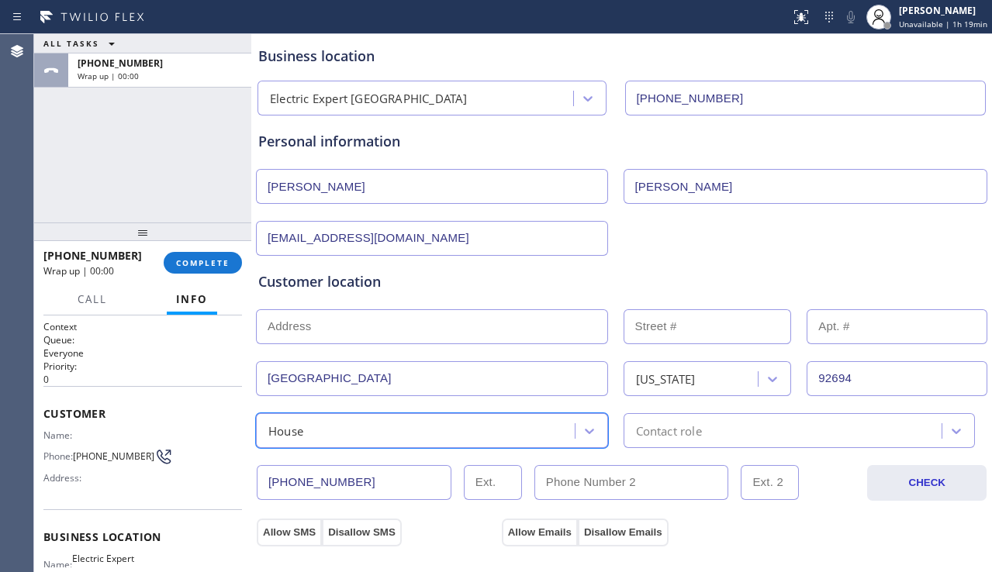
click at [703, 441] on div "Contact role" at bounding box center [800, 430] width 352 height 35
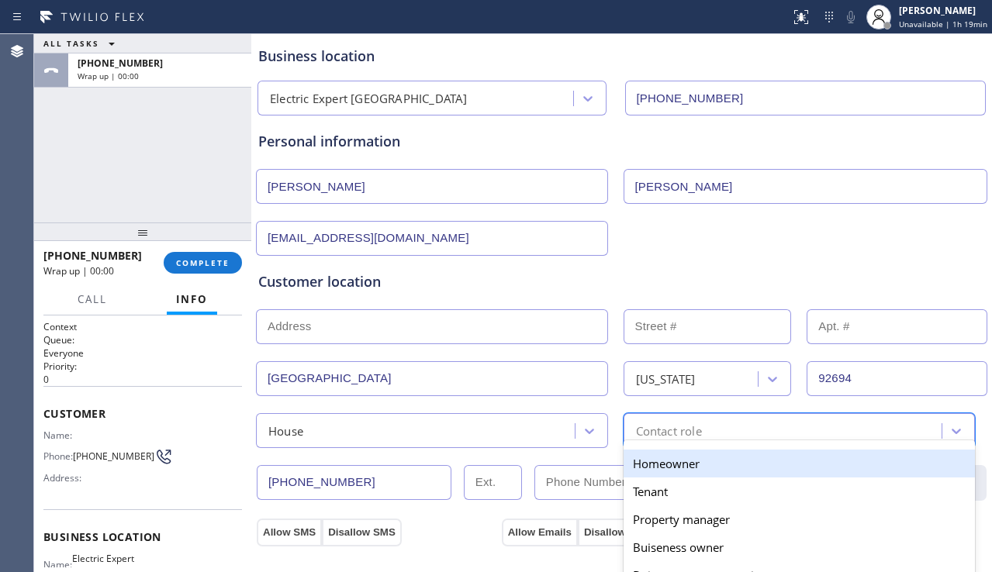
click at [645, 468] on div "Homeowner" at bounding box center [800, 464] width 352 height 28
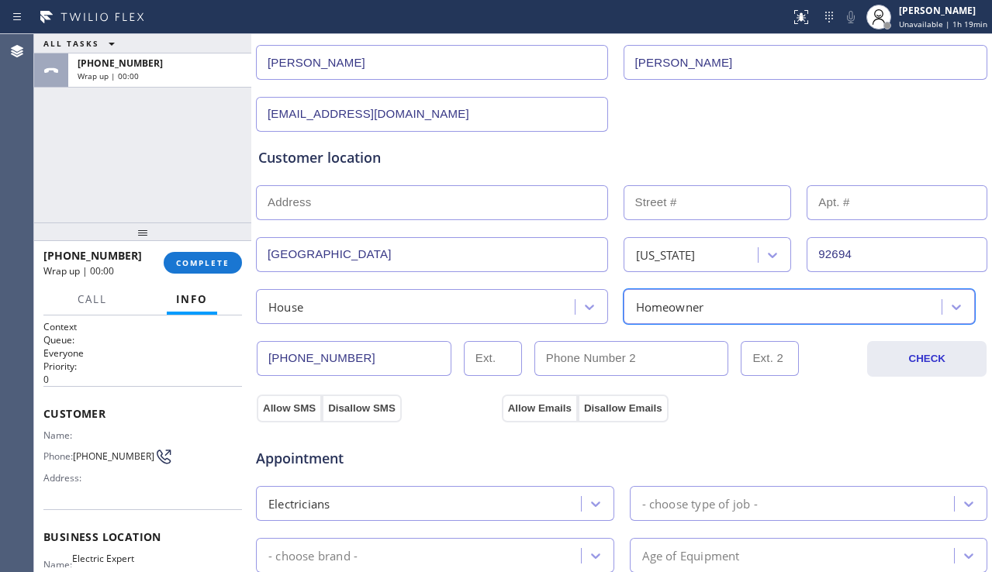
scroll to position [388, 0]
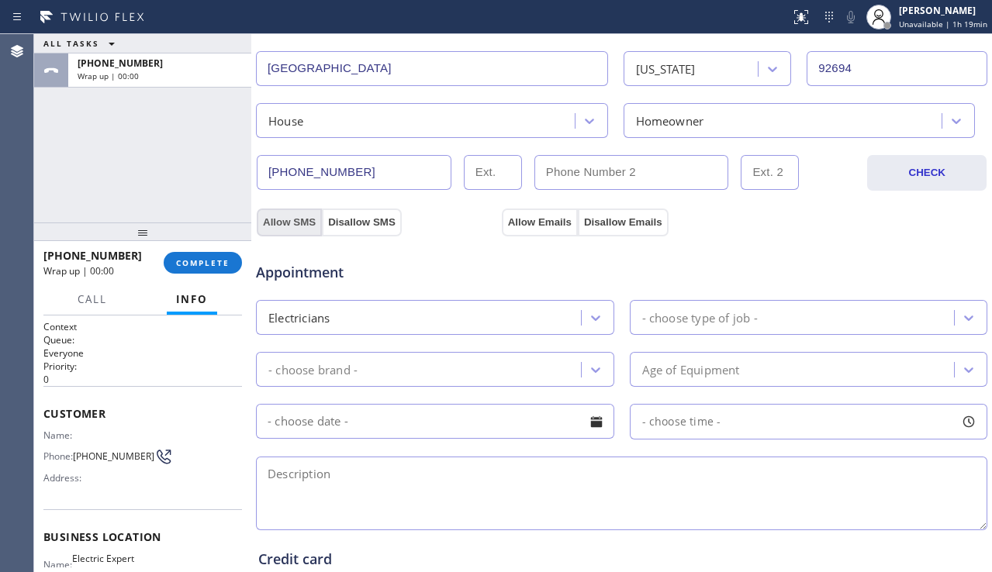
click at [302, 227] on button "Allow SMS" at bounding box center [289, 223] width 65 height 28
click at [538, 220] on button "Allow Emails" at bounding box center [540, 223] width 76 height 28
click at [691, 319] on div "- choose type of job -" at bounding box center [700, 318] width 116 height 18
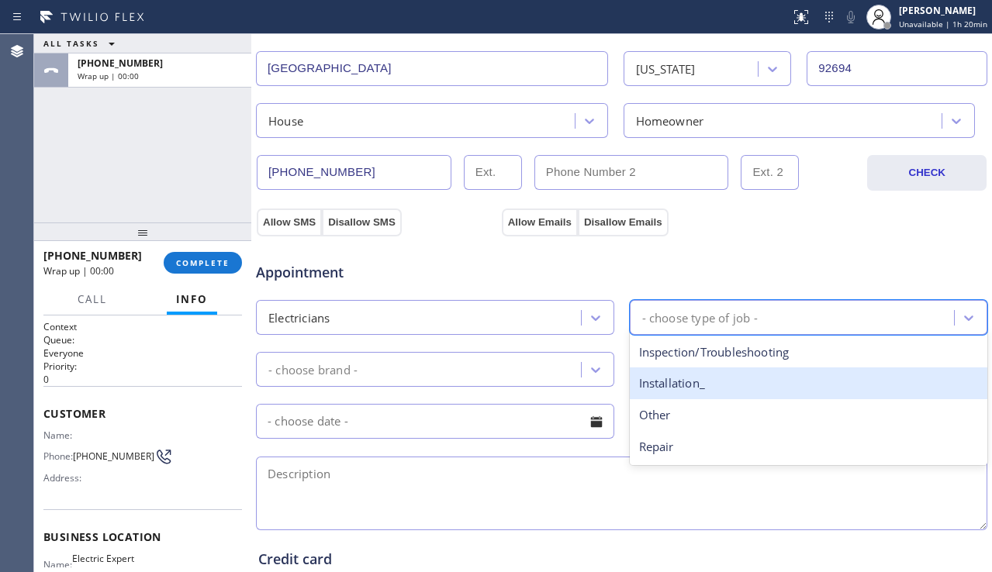
click at [648, 379] on div "Installation_" at bounding box center [809, 384] width 358 height 32
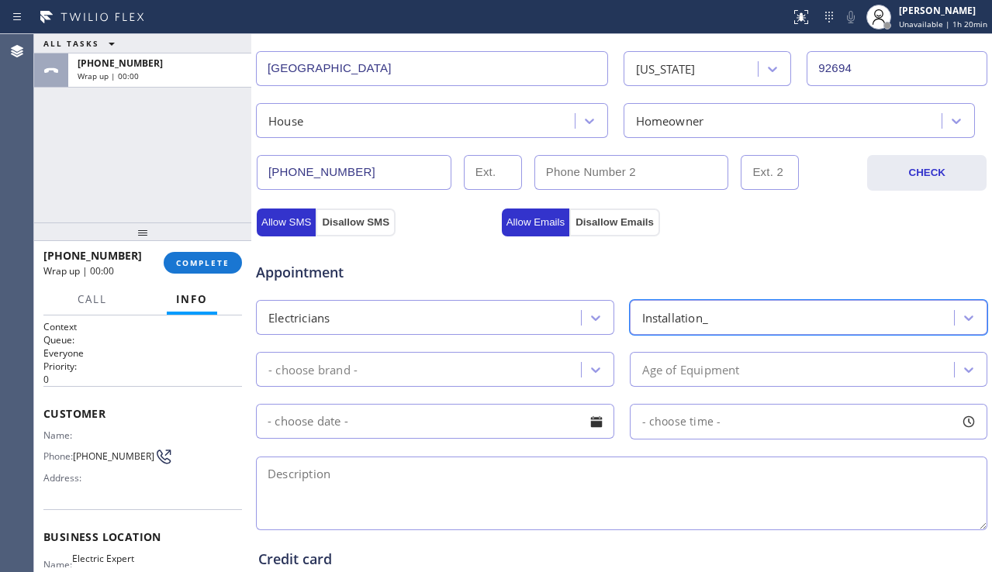
click at [475, 368] on div "- choose brand -" at bounding box center [421, 369] width 320 height 27
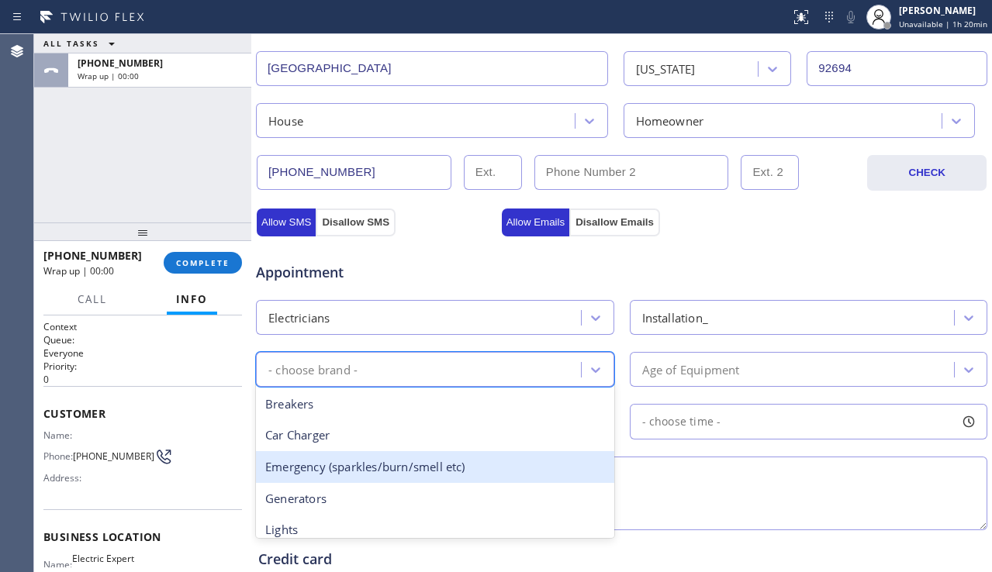
scroll to position [199, 0]
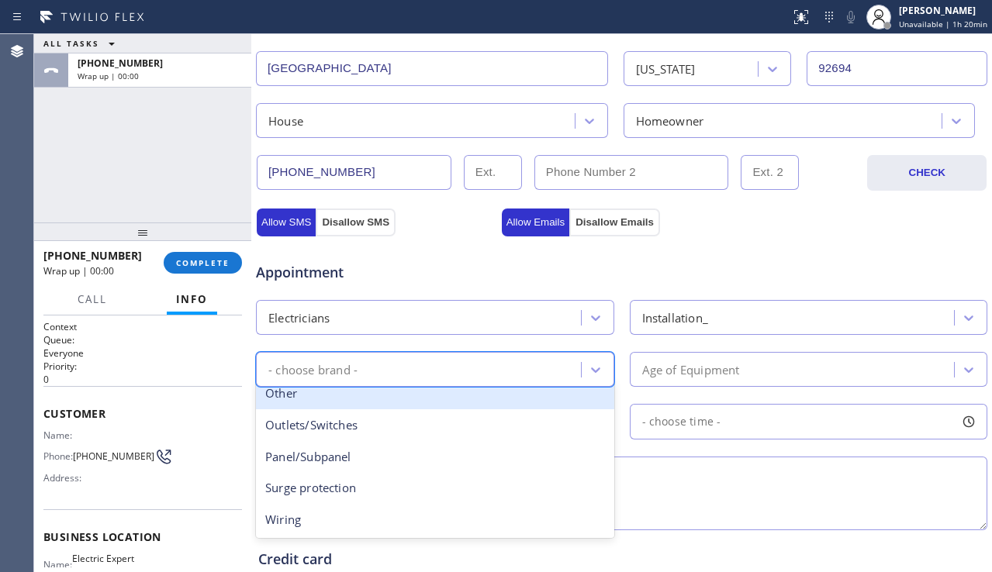
click at [360, 402] on div "Other" at bounding box center [435, 394] width 358 height 32
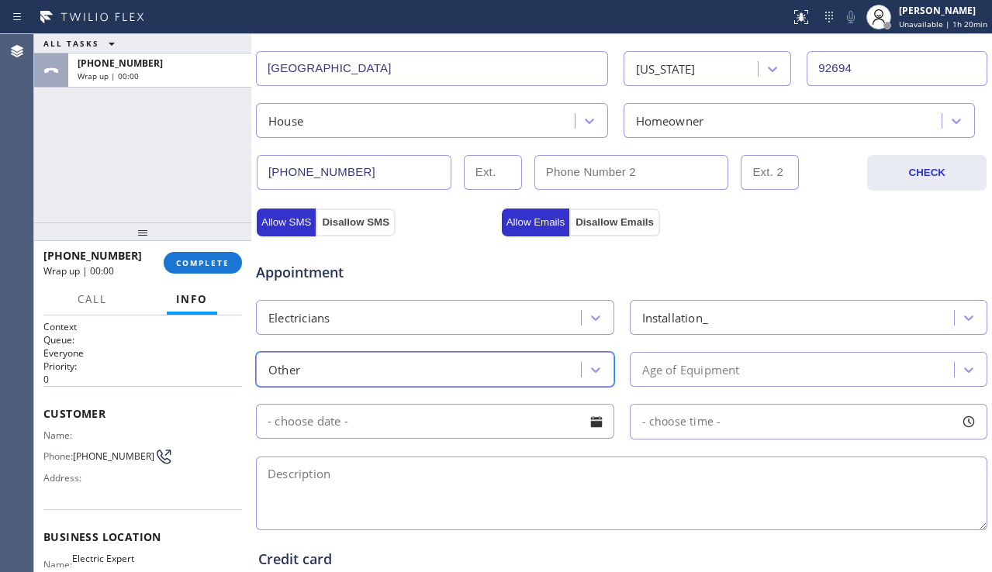
click at [681, 326] on div "Installation_" at bounding box center [675, 318] width 67 height 18
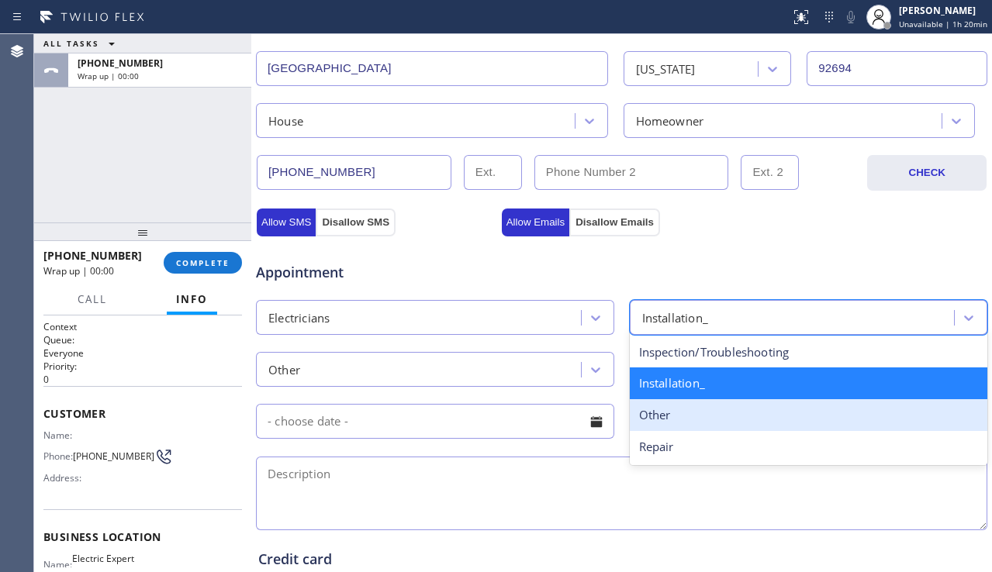
click at [676, 421] on div "Other" at bounding box center [809, 415] width 358 height 32
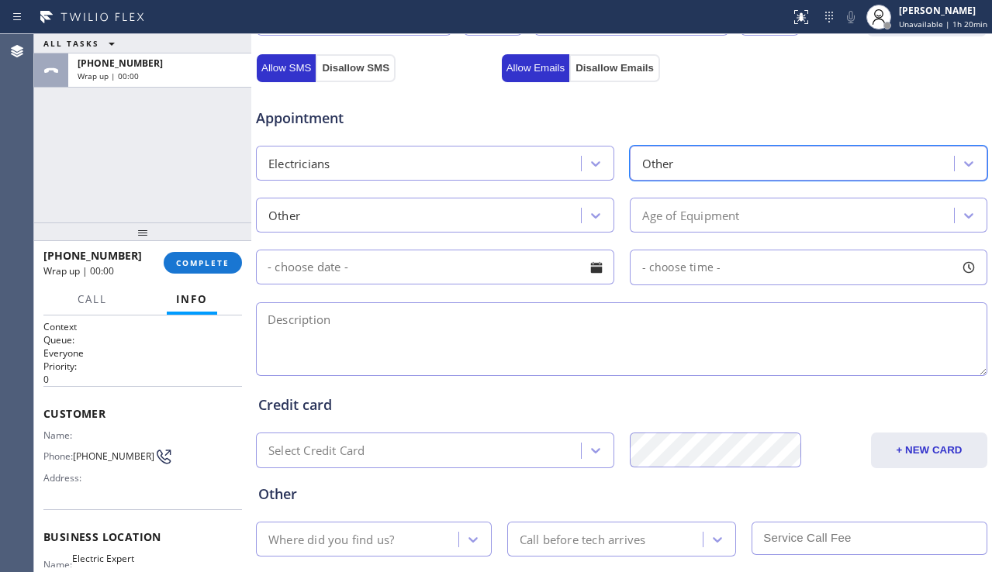
scroll to position [543, 0]
click at [465, 325] on textarea at bounding box center [621, 339] width 731 height 74
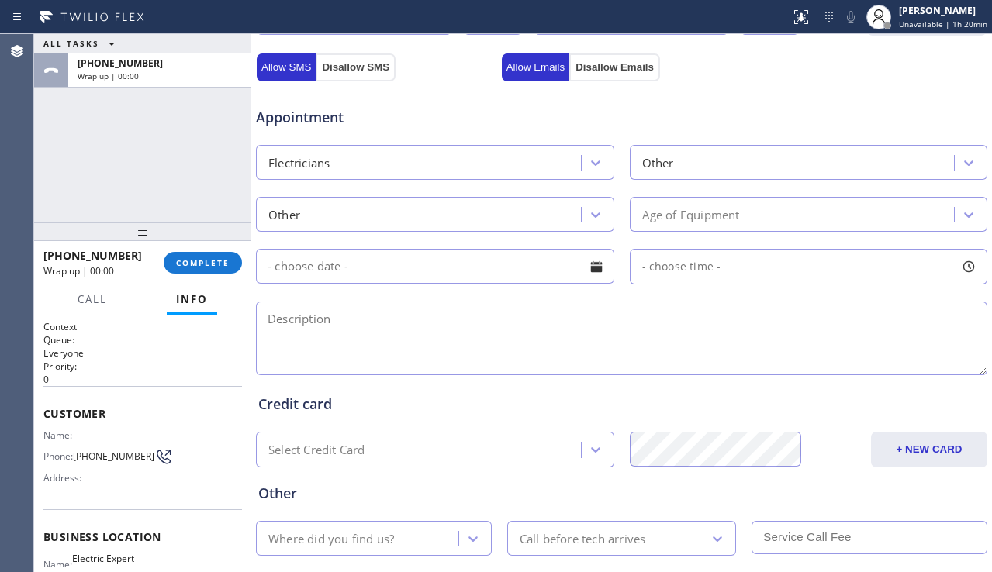
click at [411, 336] on textarea at bounding box center [621, 339] width 731 height 74
paste textarea "estimate for pulling some data cables (CAT6) through my house. I have the mater…"
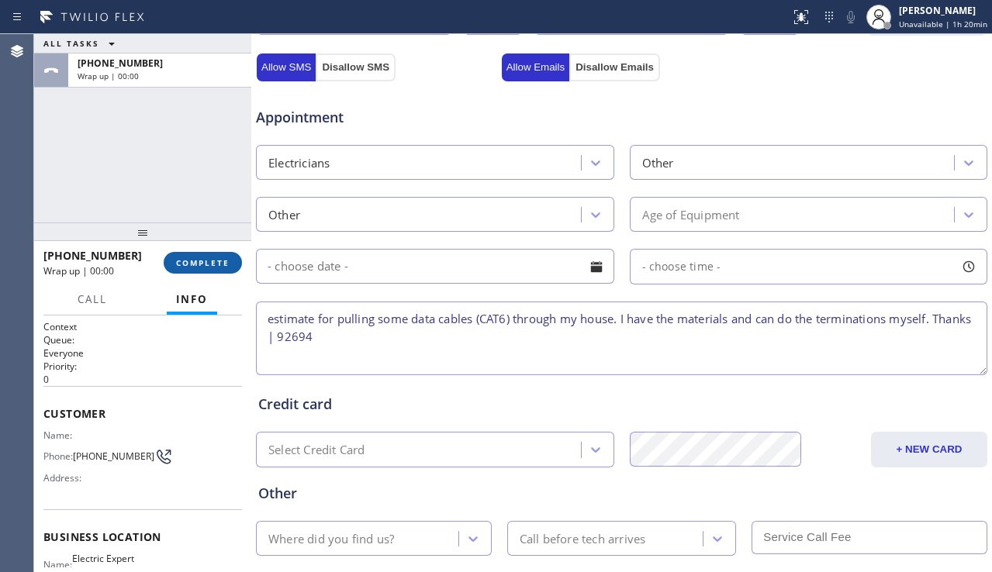
type textarea "estimate for pulling some data cables (CAT6) through my house. I have the mater…"
click at [216, 257] on span "COMPLETE" at bounding box center [203, 262] width 54 height 11
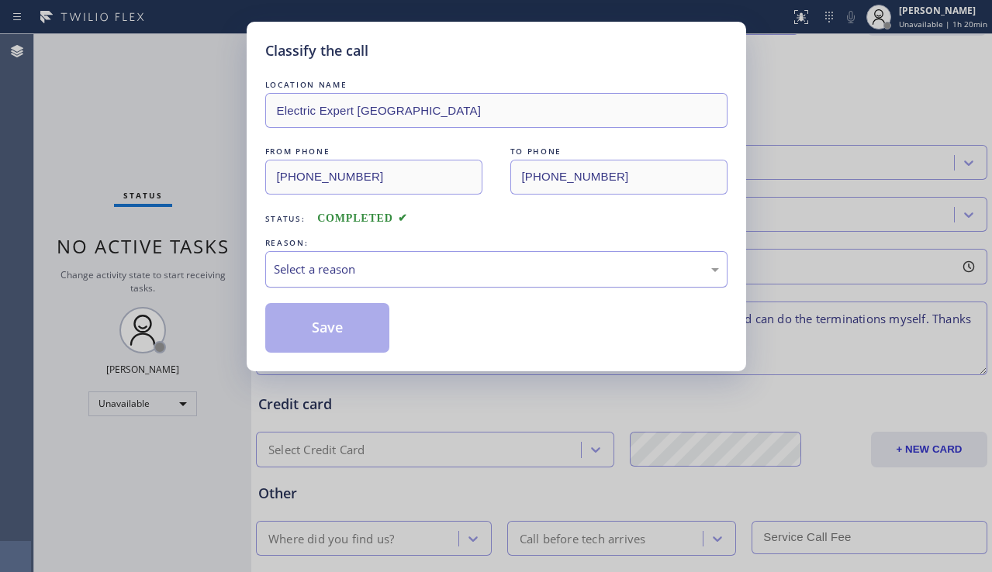
click at [461, 281] on div "Select a reason" at bounding box center [496, 269] width 462 height 36
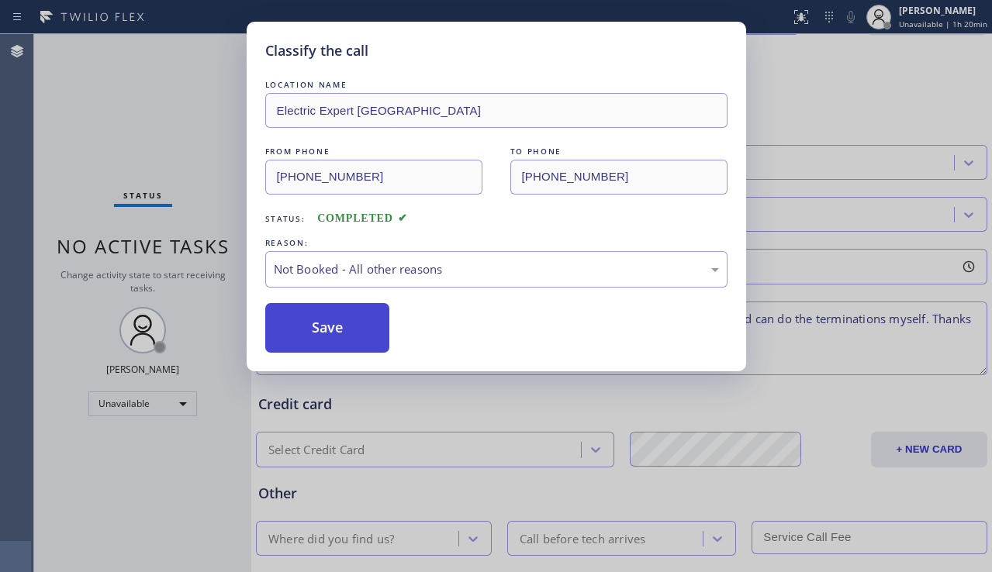
click at [295, 329] on button "Save" at bounding box center [327, 328] width 125 height 50
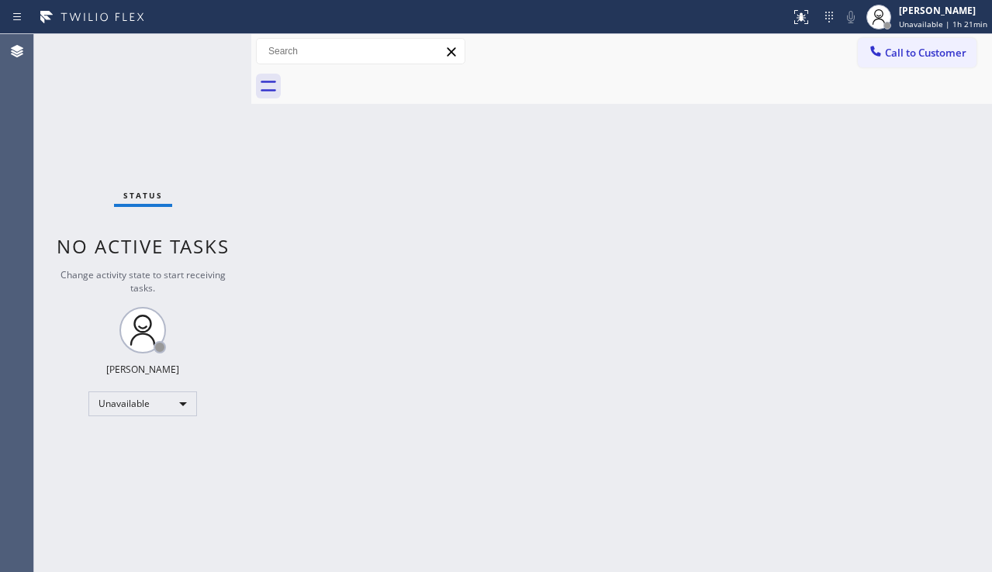
click at [923, 395] on div "Back to Dashboard Change Sender ID Customers Technicians Select a contact Outbo…" at bounding box center [621, 303] width 741 height 538
click at [369, 295] on div "Back to Dashboard Change Sender ID Customers Technicians Select a contact Outbo…" at bounding box center [621, 303] width 741 height 538
click at [482, 417] on div "Back to Dashboard Change Sender ID Customers Technicians Select a contact Outbo…" at bounding box center [621, 303] width 741 height 538
click at [616, 261] on div "Back to Dashboard Change Sender ID Customers Technicians Select a contact Outbo…" at bounding box center [621, 303] width 741 height 538
click at [890, 414] on div "Back to Dashboard Change Sender ID Customers Technicians Select a contact Outbo…" at bounding box center [621, 303] width 741 height 538
